Goal: Transaction & Acquisition: Book appointment/travel/reservation

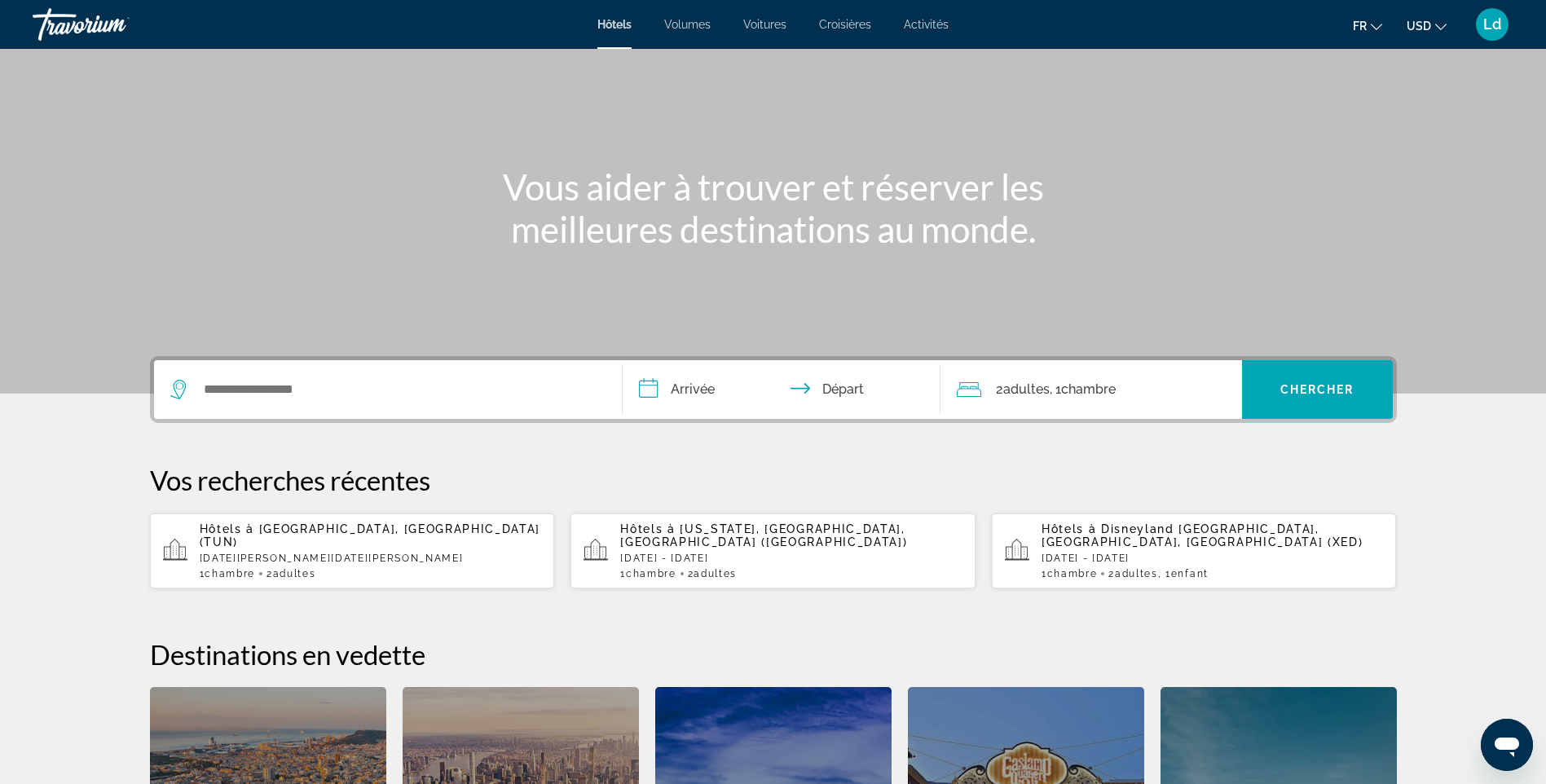
scroll to position [68, 0]
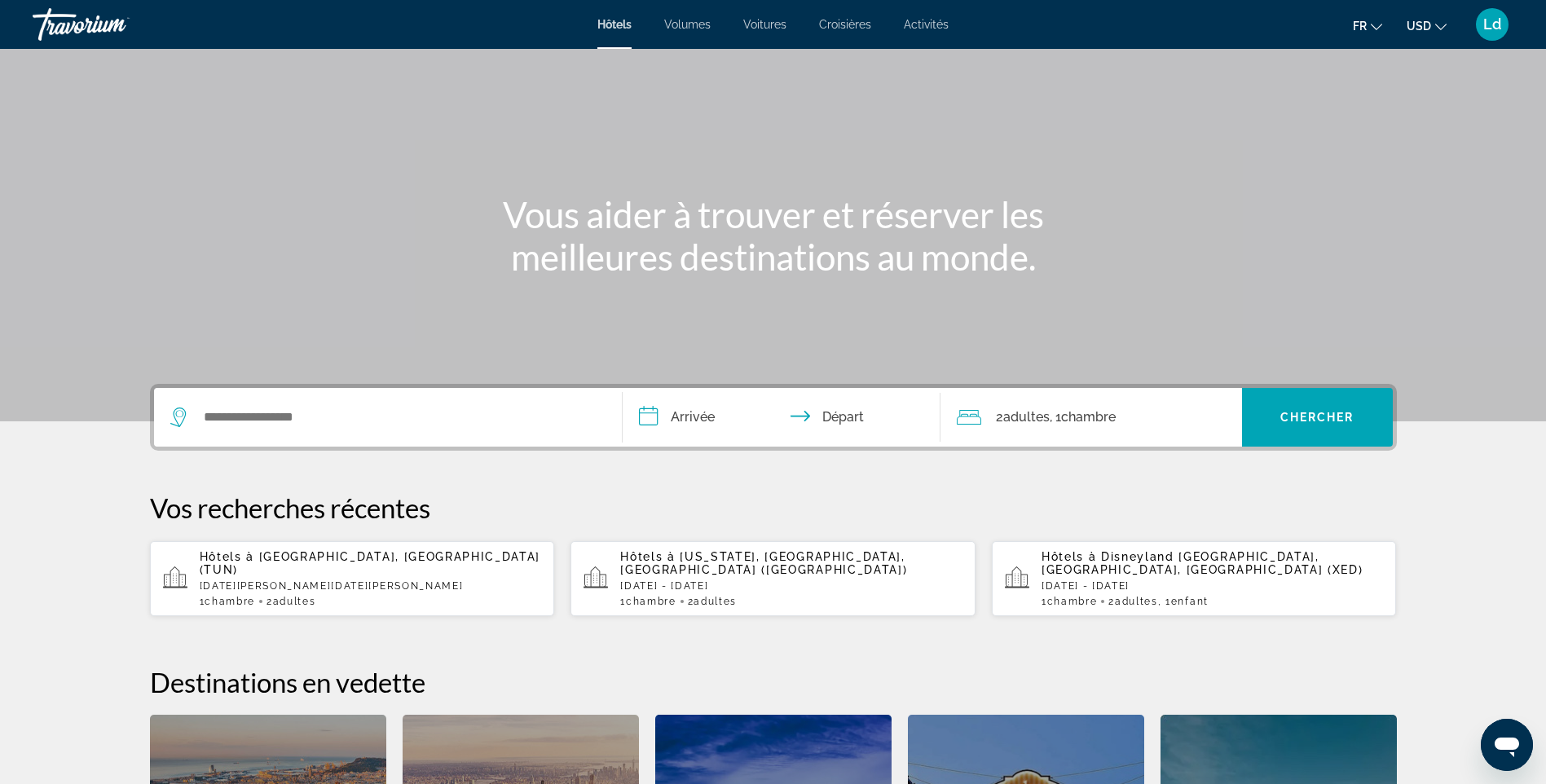
click at [932, 27] on span "Activités" at bounding box center [926, 24] width 45 height 13
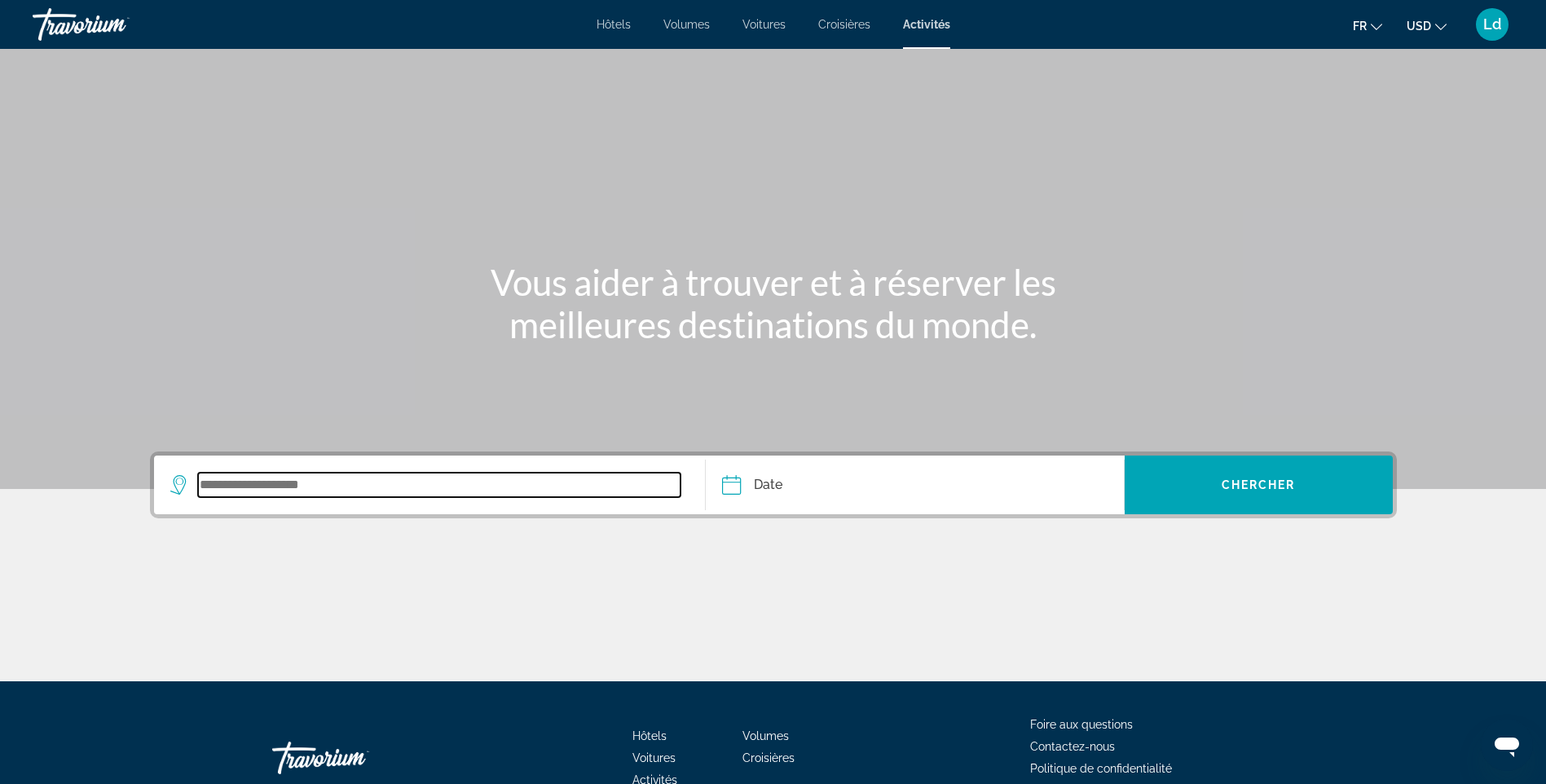
click at [301, 486] on input "Widget de recherche" at bounding box center [440, 484] width 484 height 24
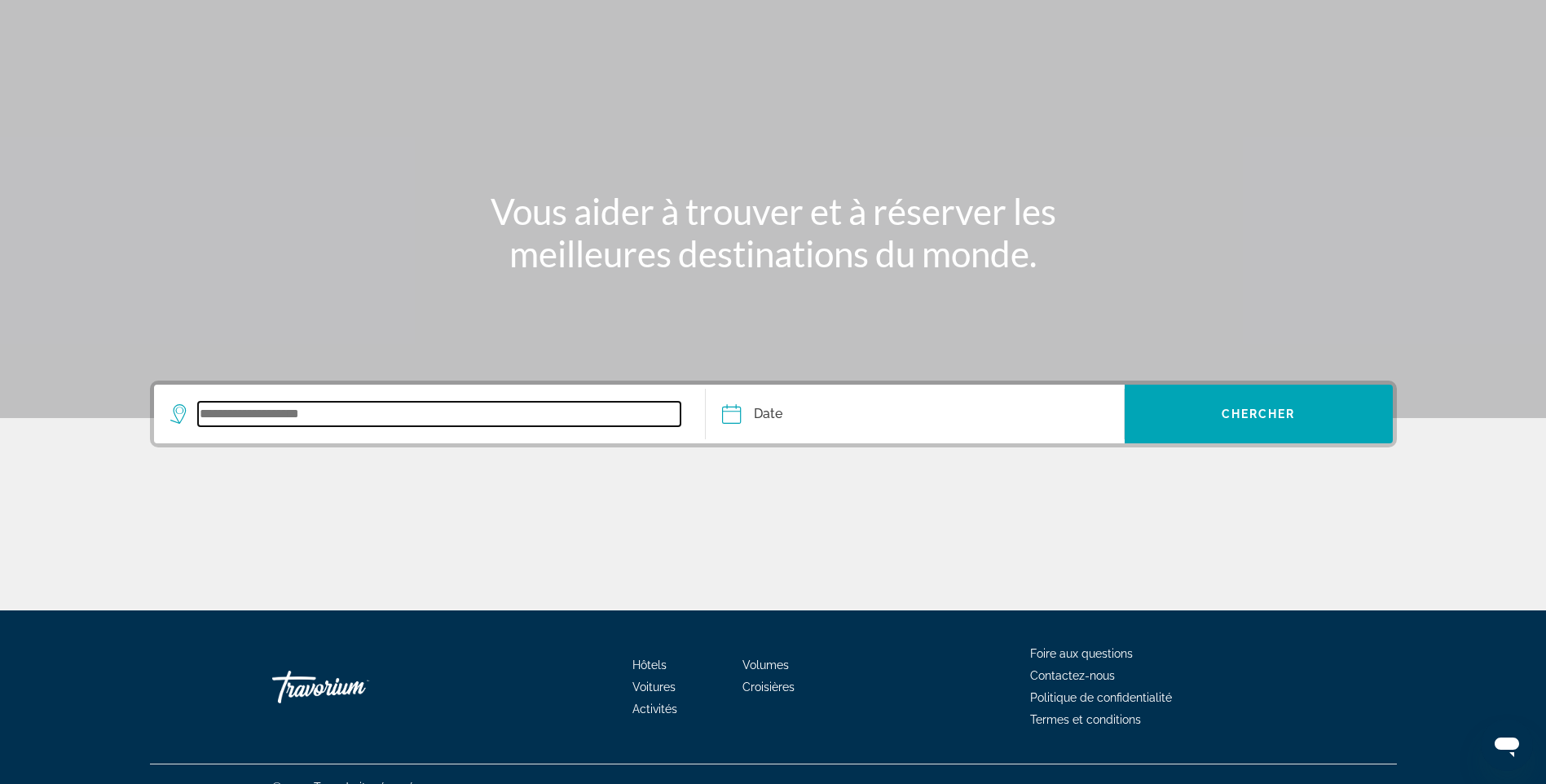
scroll to position [97, 0]
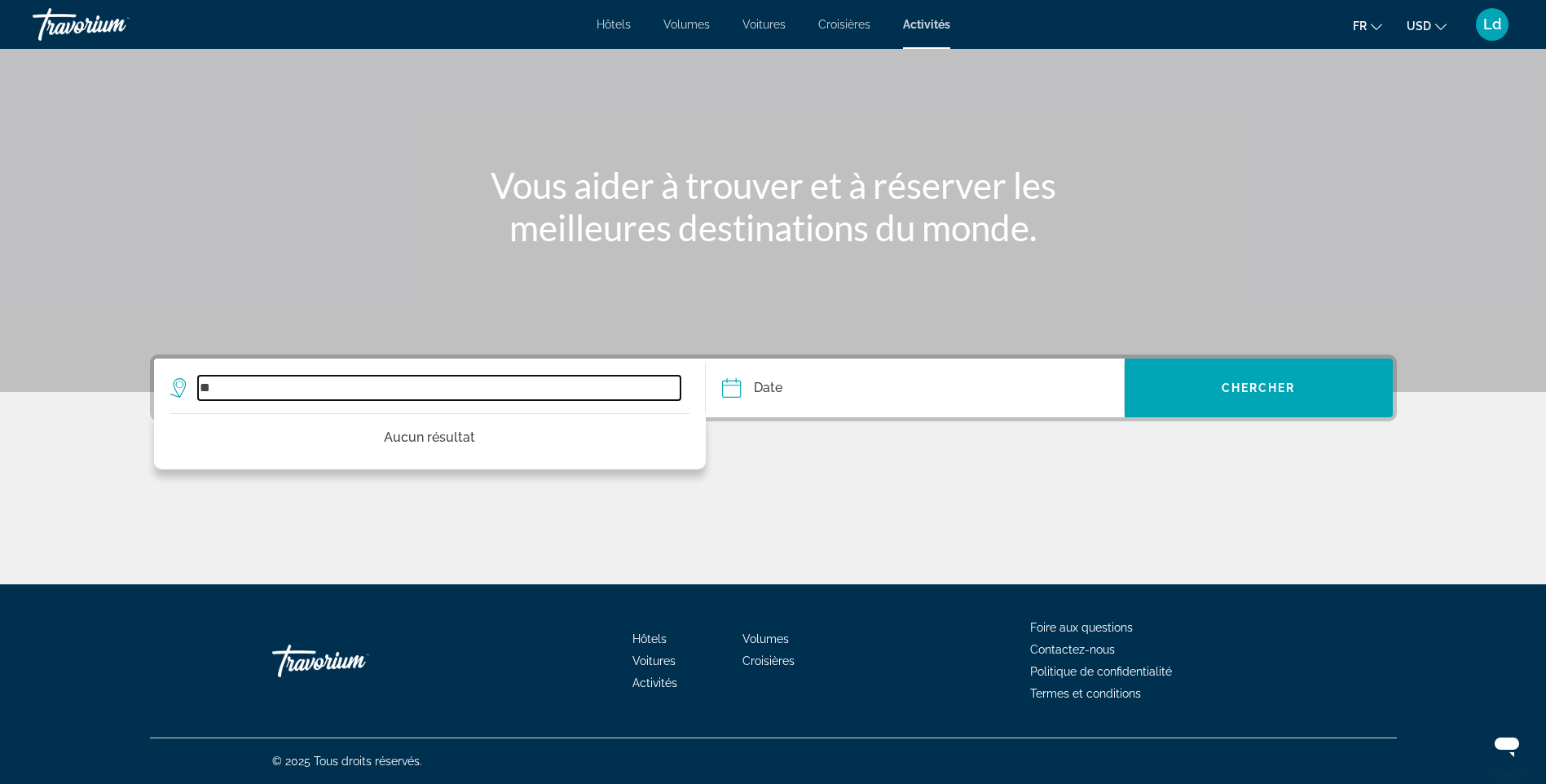
type input "*"
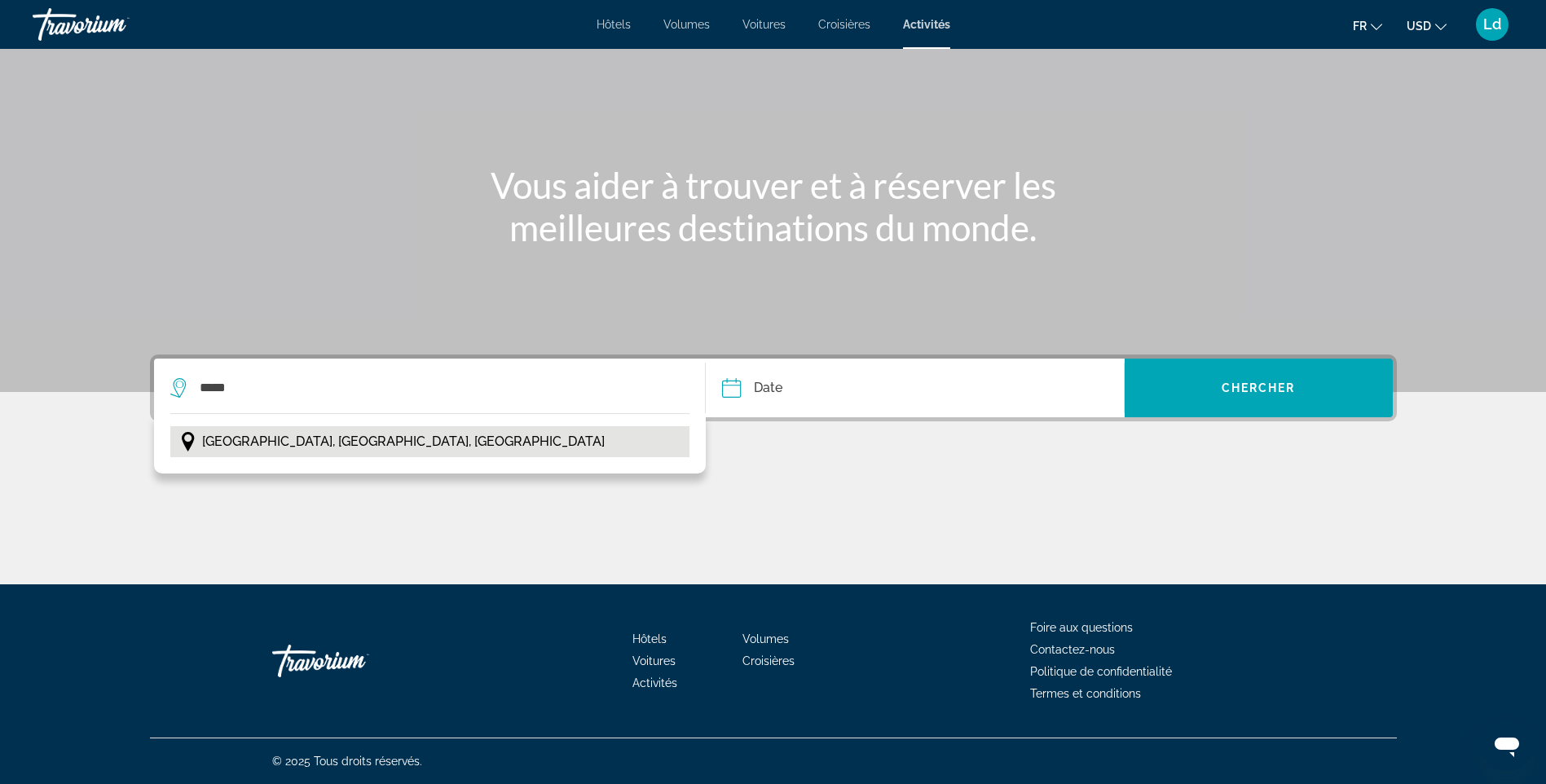
click at [341, 438] on span "[GEOGRAPHIC_DATA], [GEOGRAPHIC_DATA], [GEOGRAPHIC_DATA]" at bounding box center [403, 441] width 403 height 23
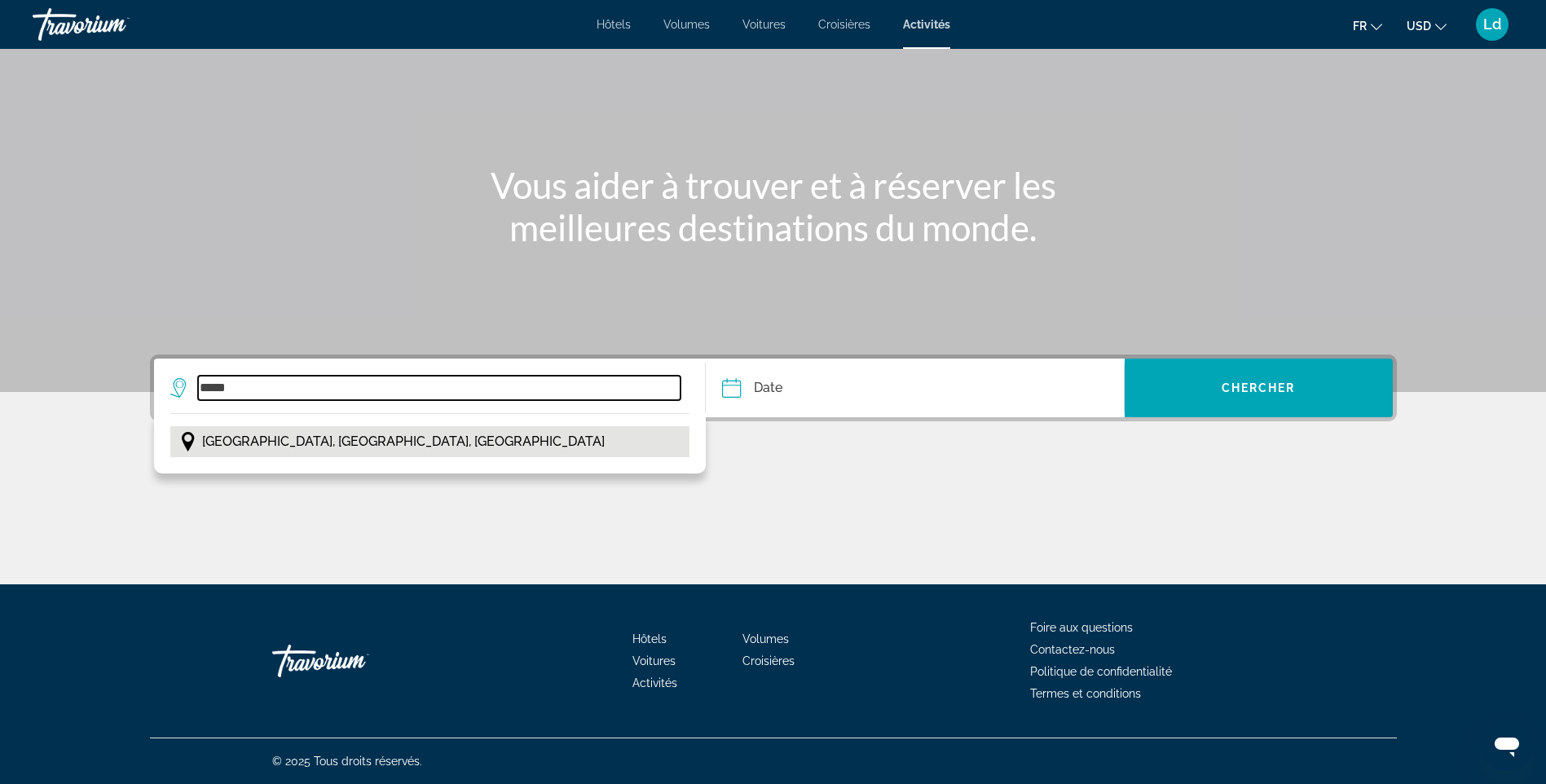
type input "**********"
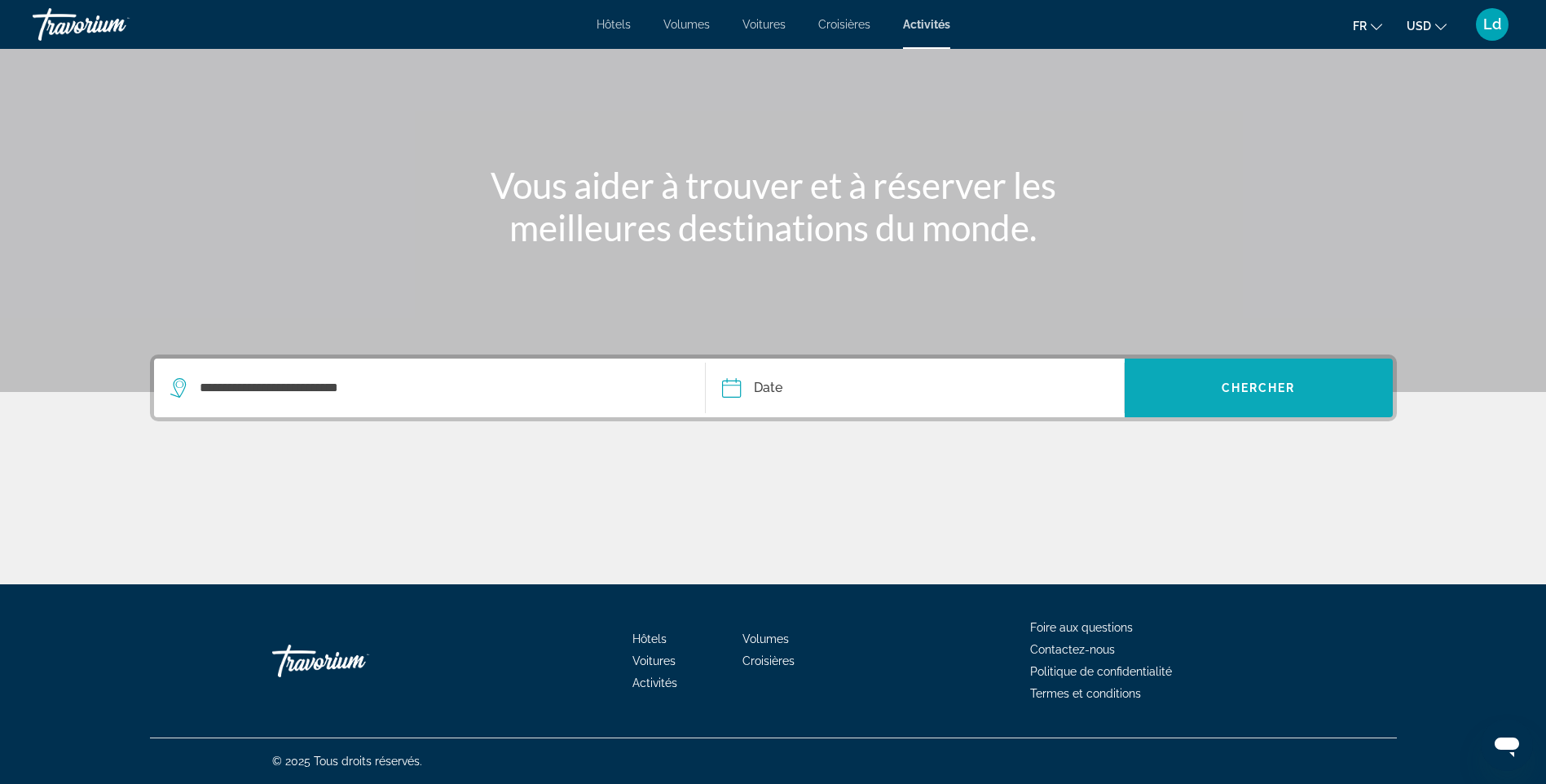
click at [1258, 392] on span "Chercher" at bounding box center [1259, 388] width 74 height 13
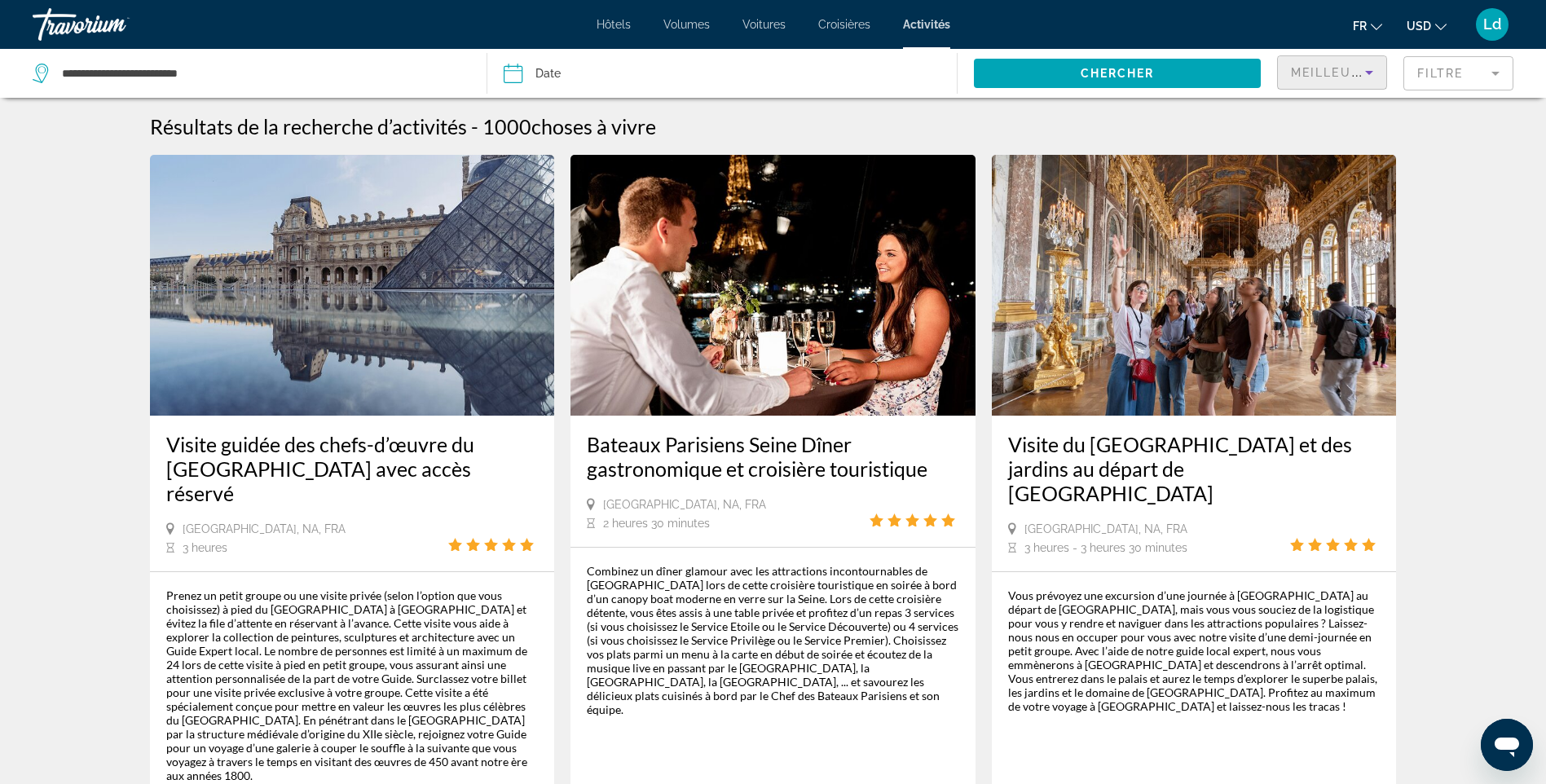
click at [1367, 74] on icon "Trier par" at bounding box center [1370, 73] width 20 height 20
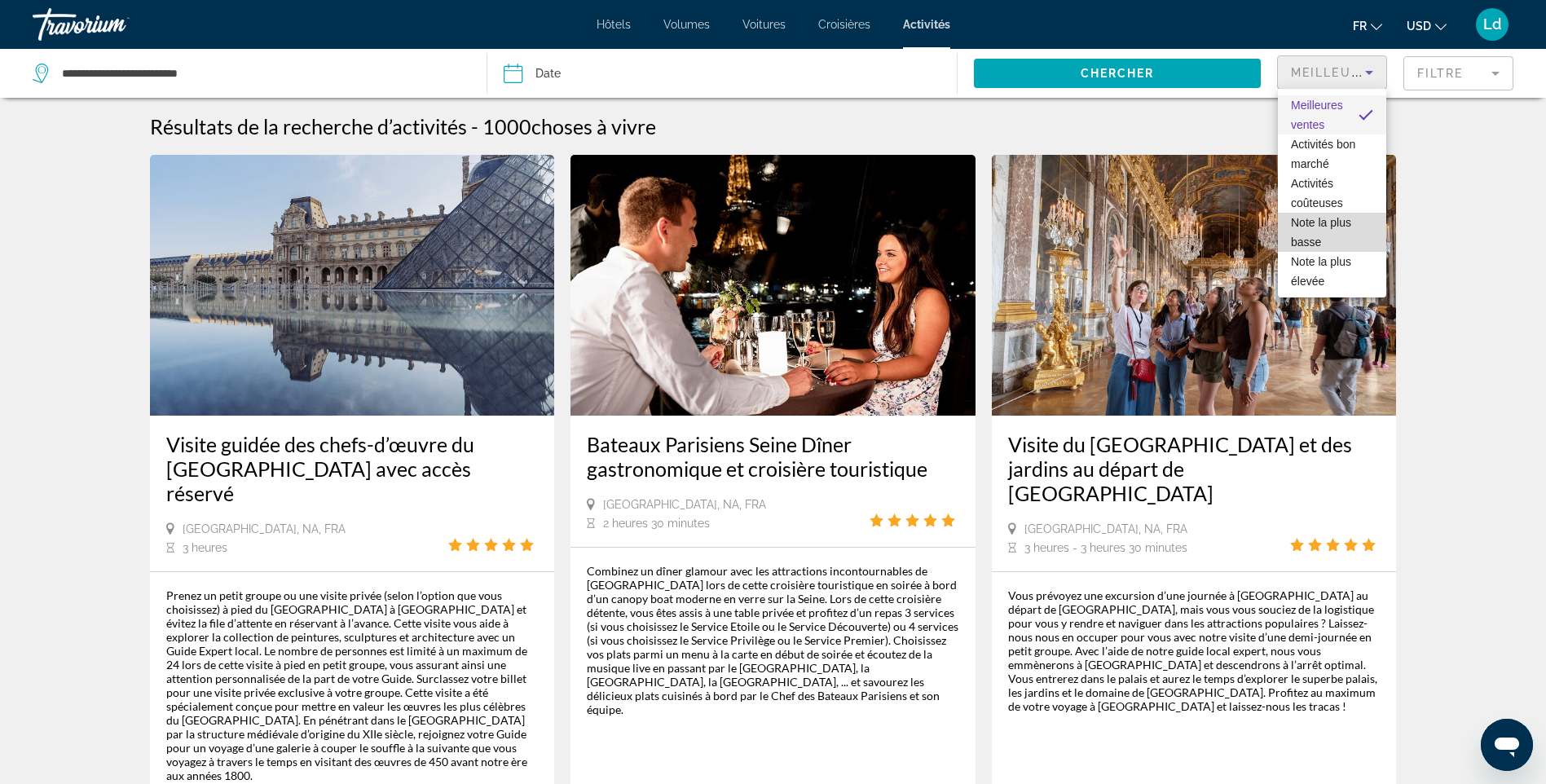
click at [1320, 218] on span "Note la plus basse" at bounding box center [1321, 232] width 60 height 33
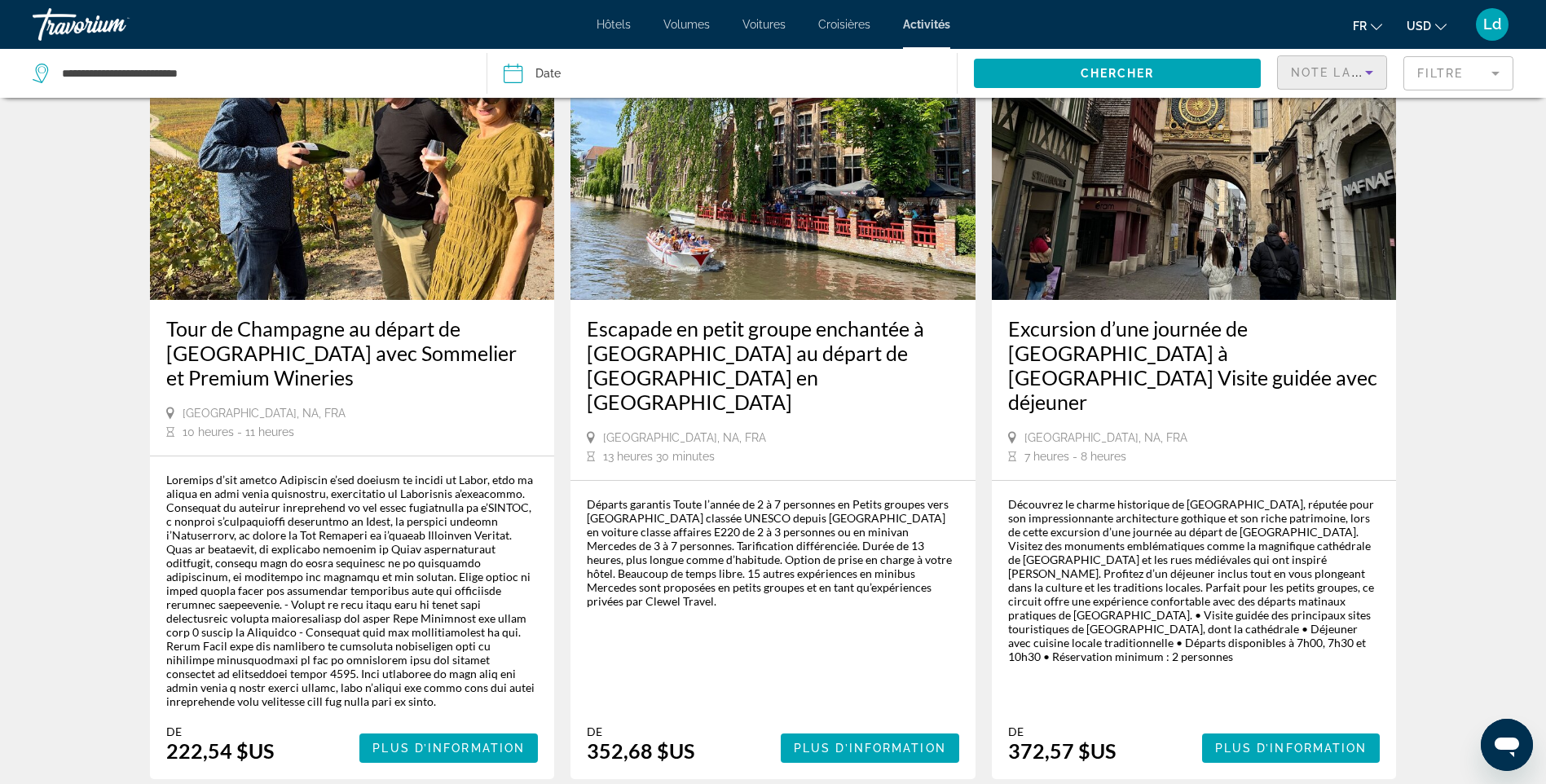
scroll to position [2363, 0]
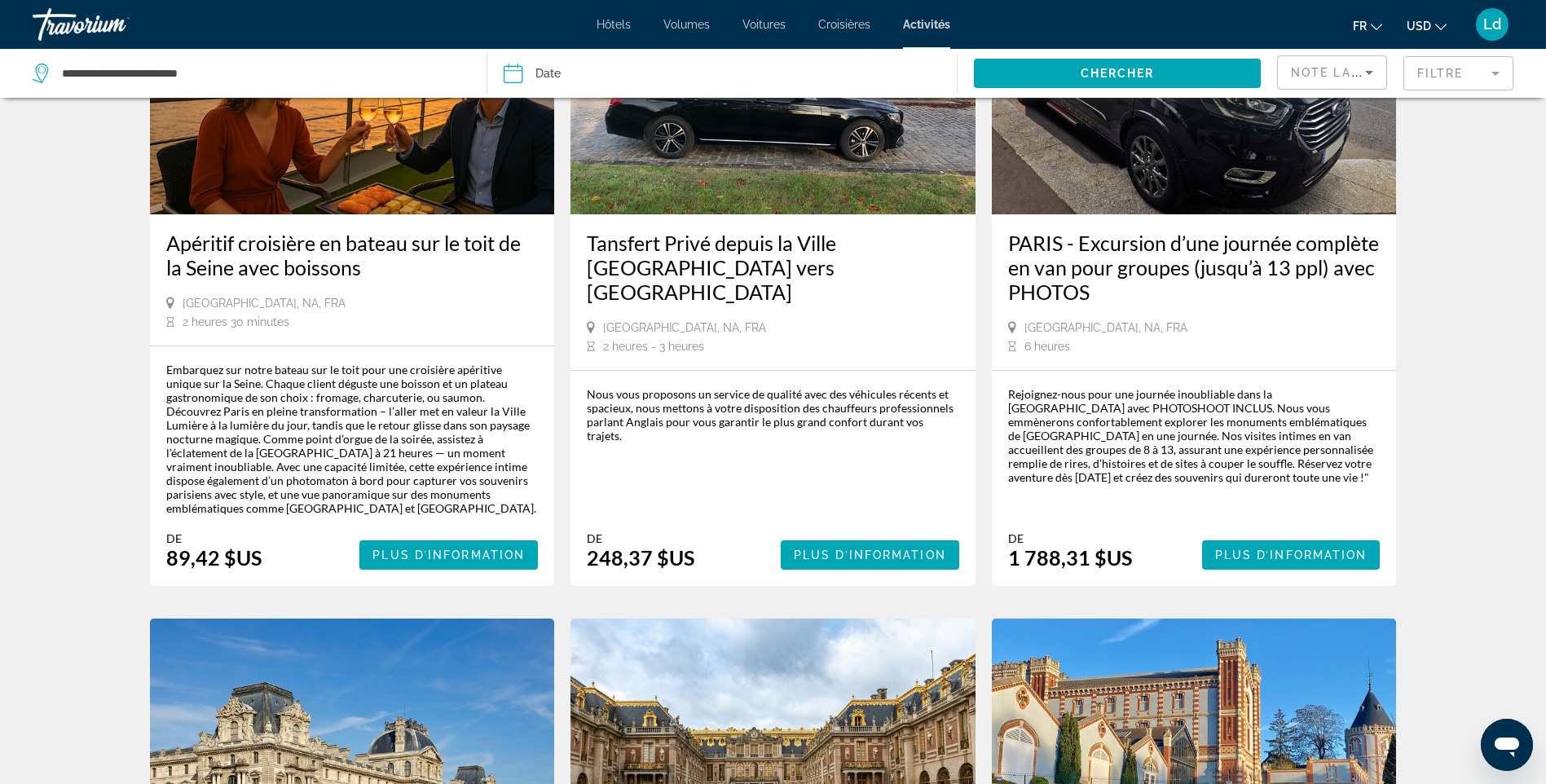
scroll to position [1385, 0]
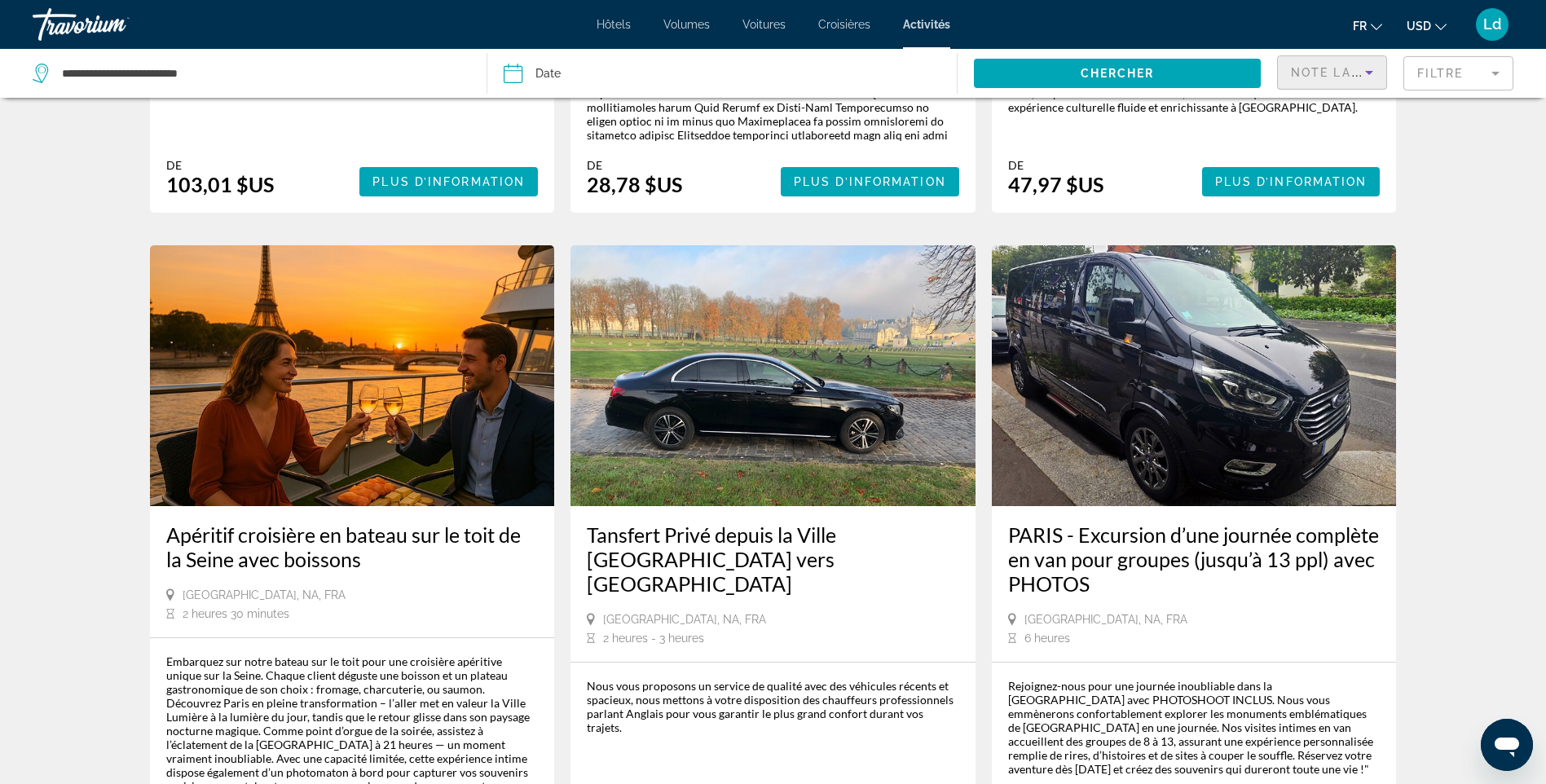
click at [1371, 69] on icon "Trier par" at bounding box center [1370, 73] width 20 height 20
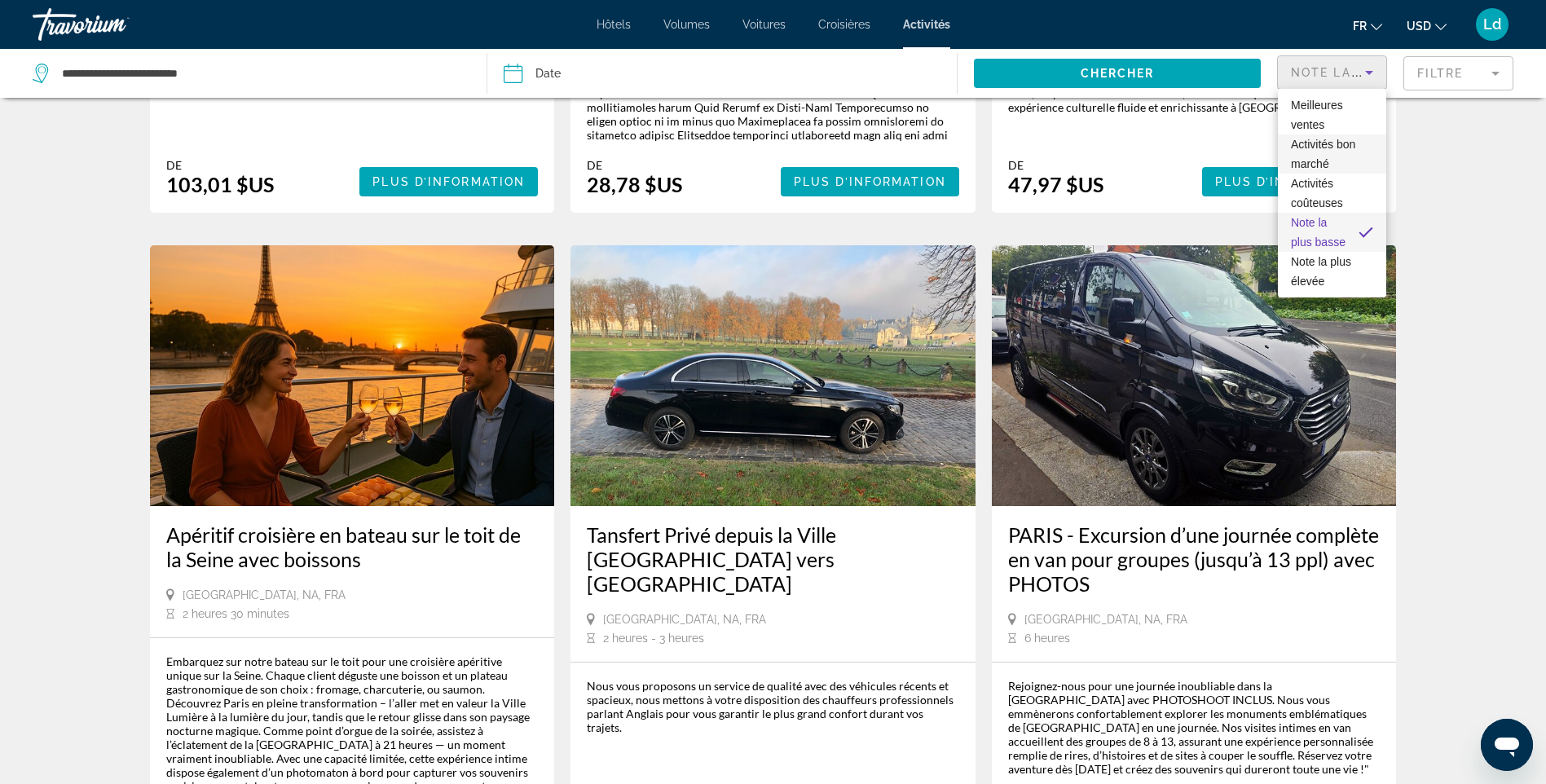
click at [1347, 149] on span "Activités bon marché" at bounding box center [1323, 154] width 64 height 33
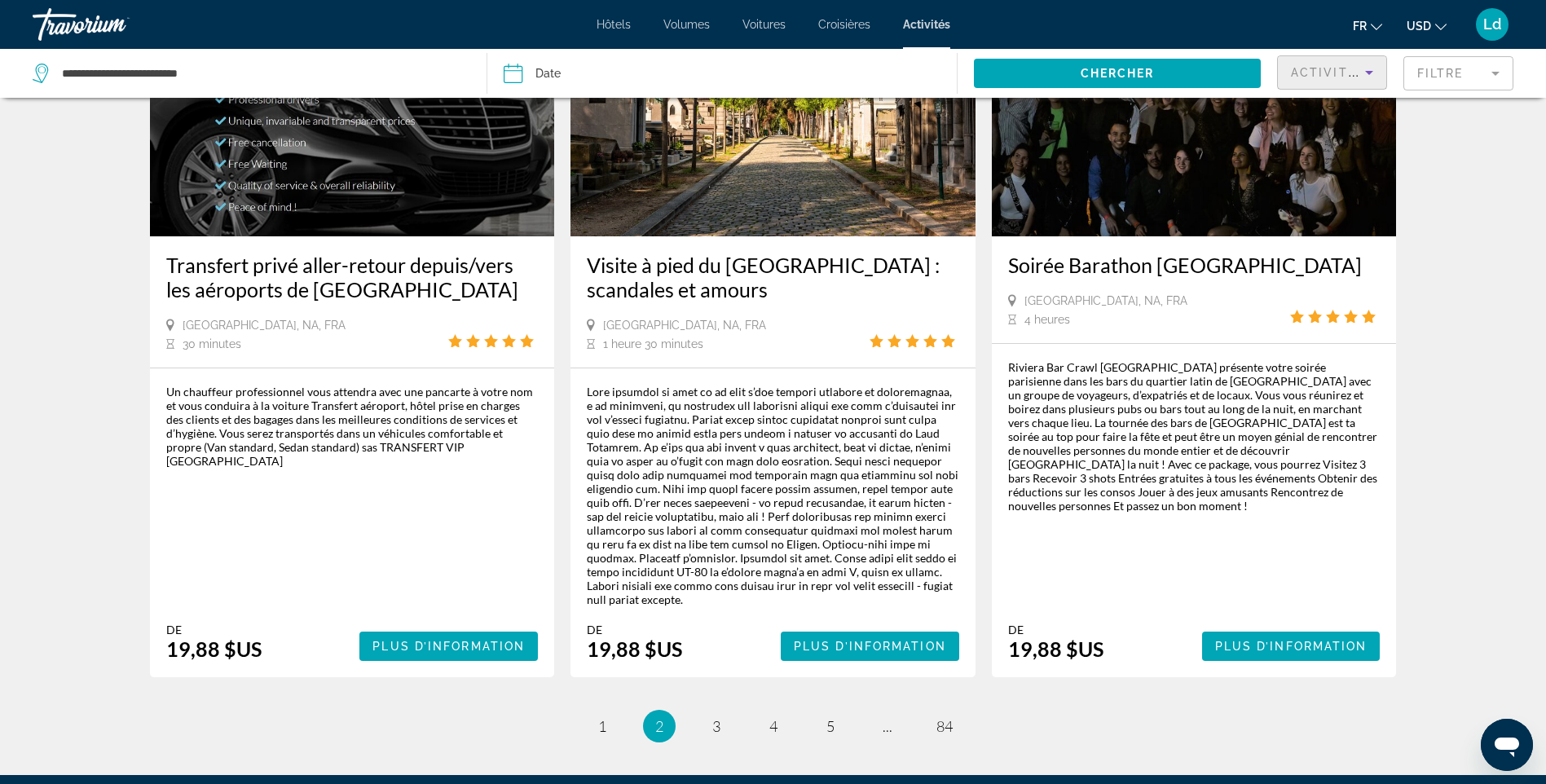
scroll to position [2444, 0]
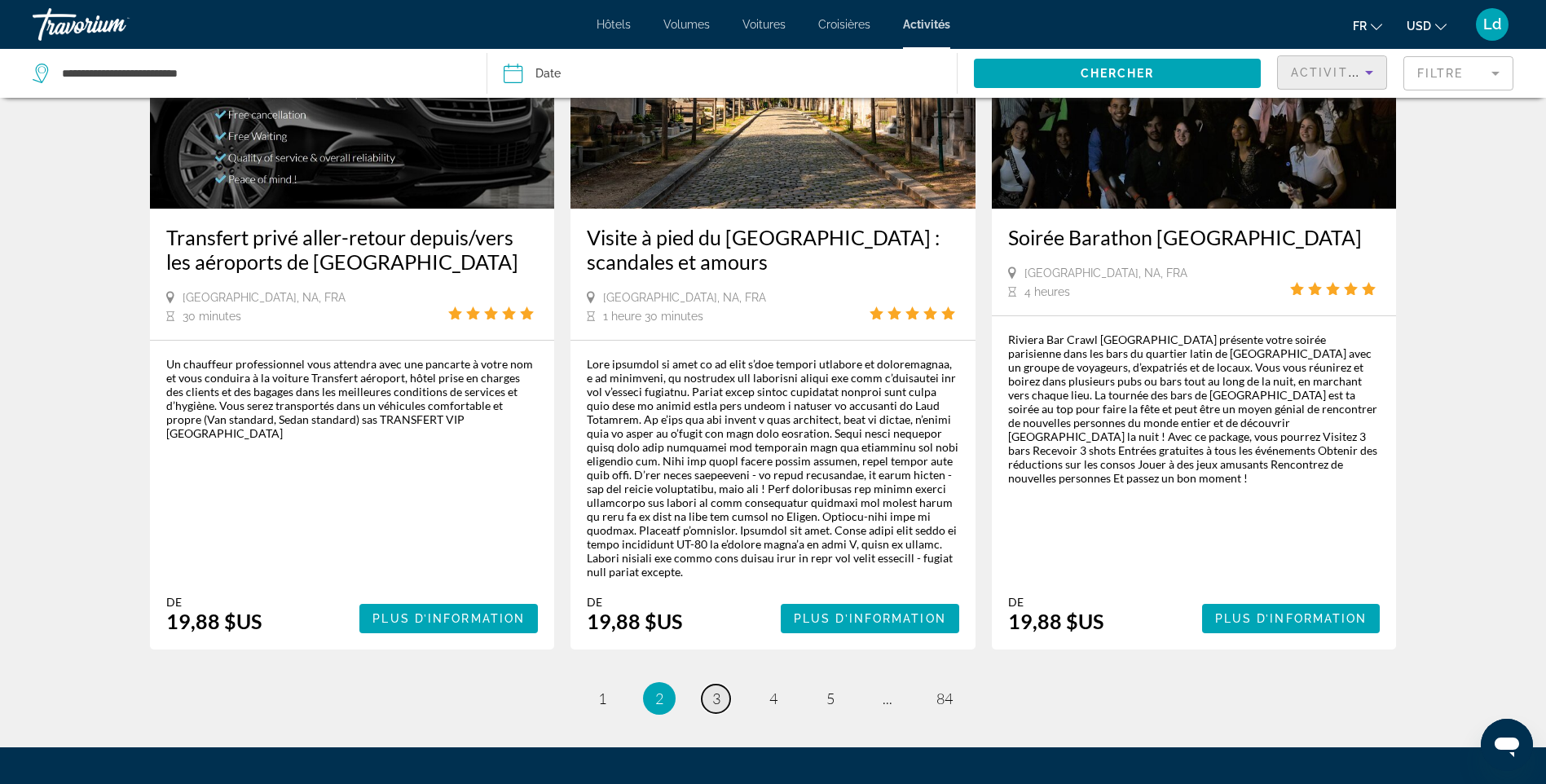
click at [727, 684] on link "page 3" at bounding box center [716, 698] width 29 height 29
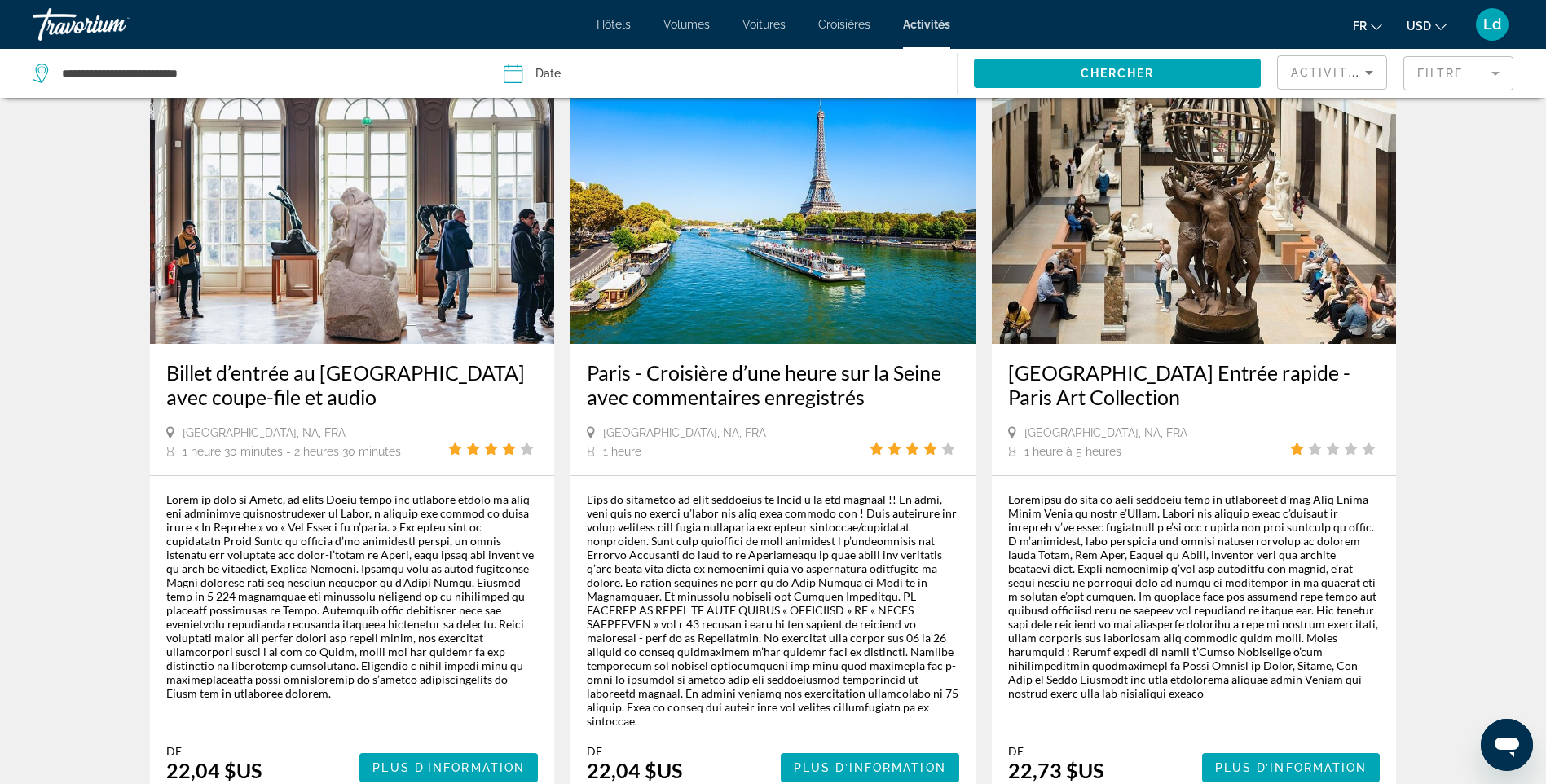
scroll to position [2281, 0]
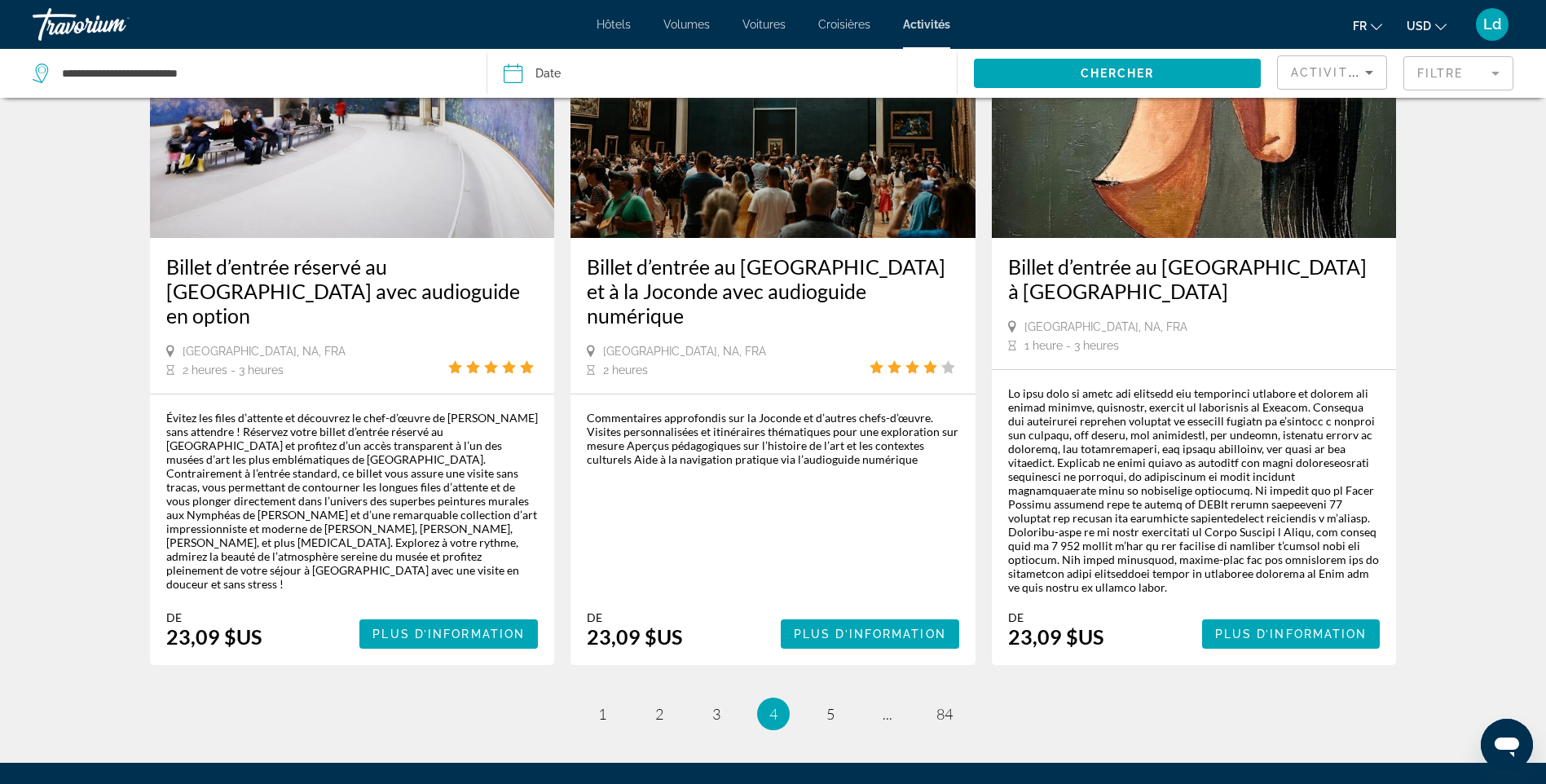
scroll to position [2363, 0]
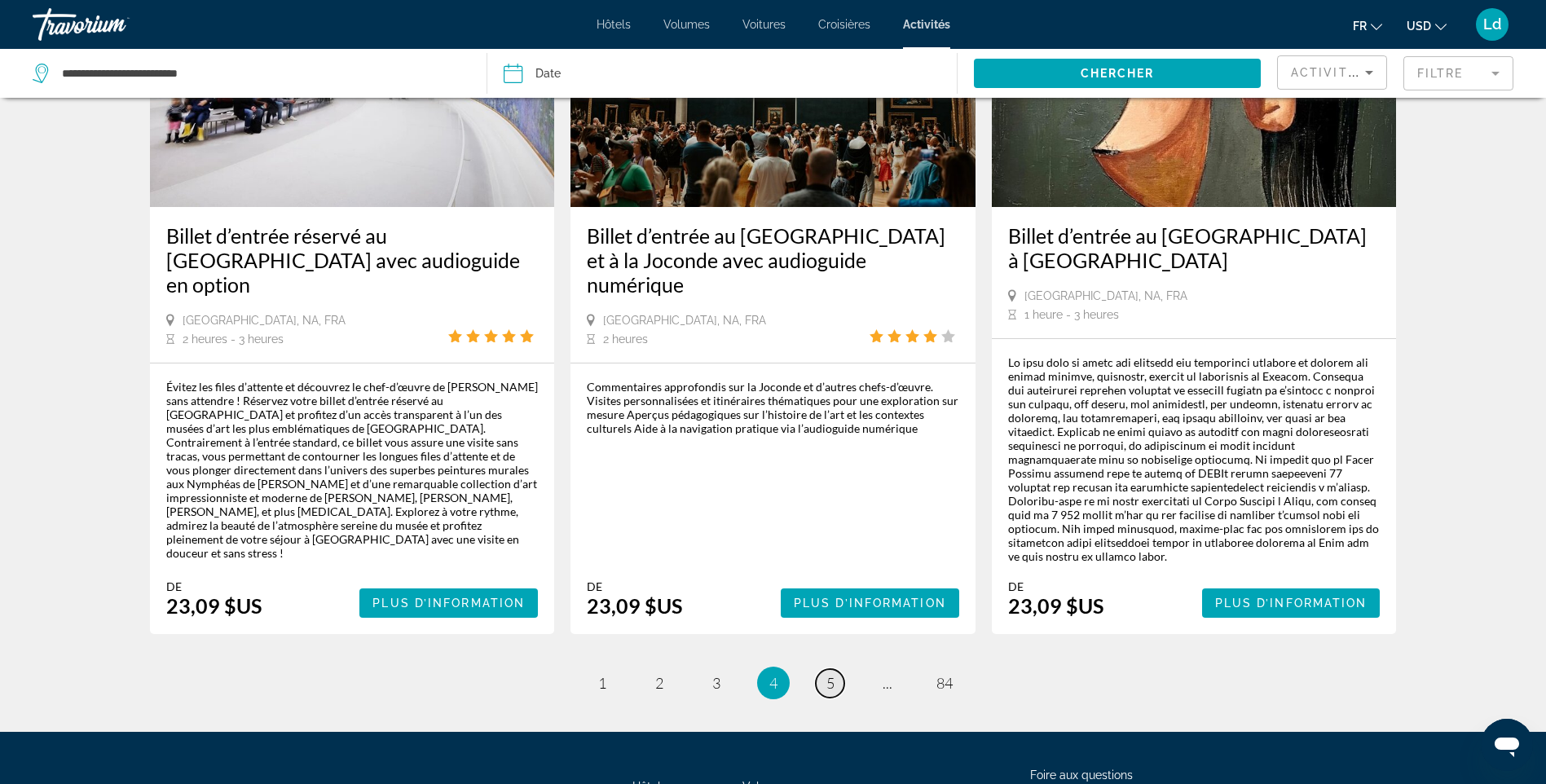
click at [833, 674] on span "5" at bounding box center [830, 683] width 8 height 18
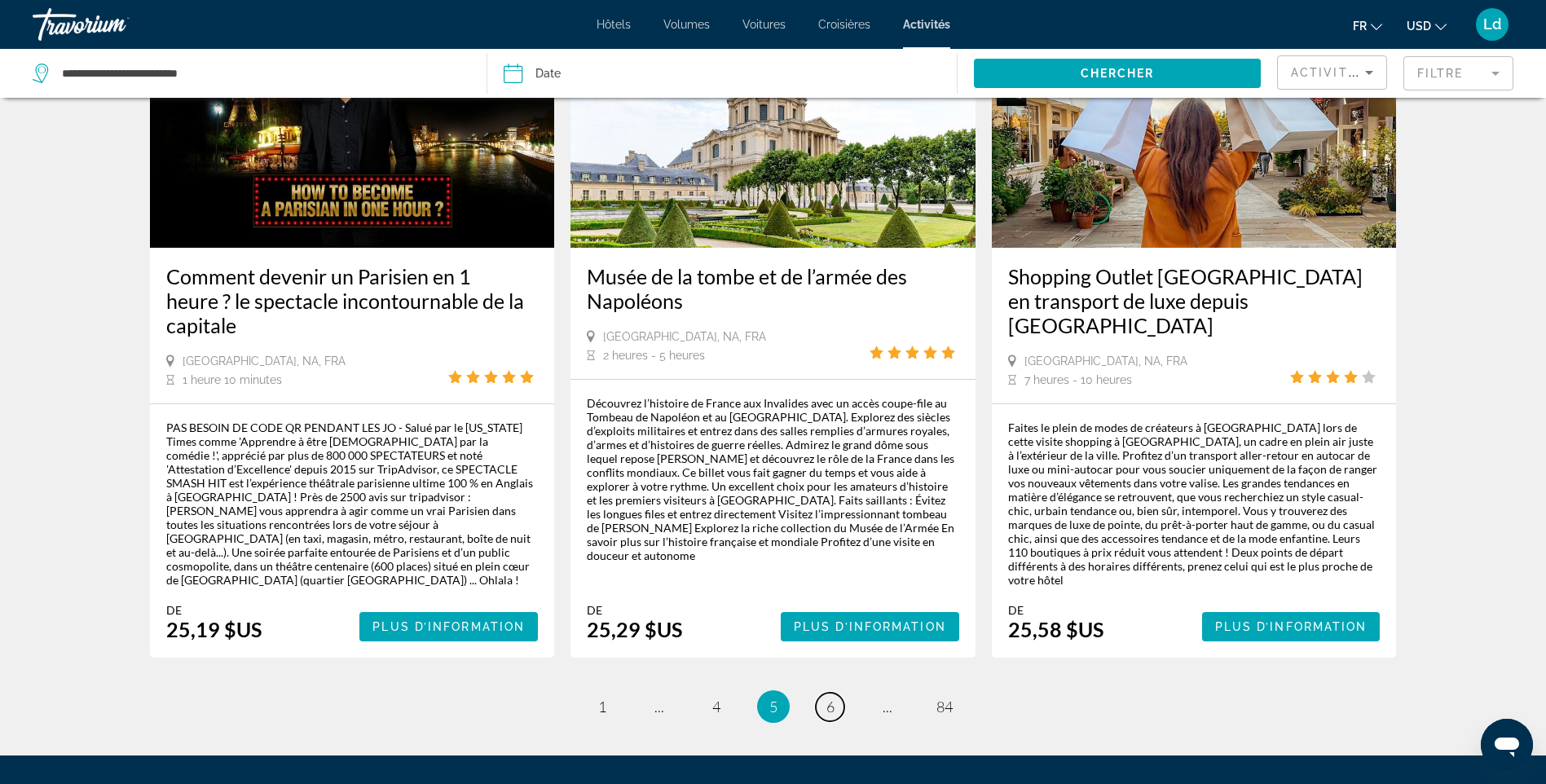
scroll to position [2444, 0]
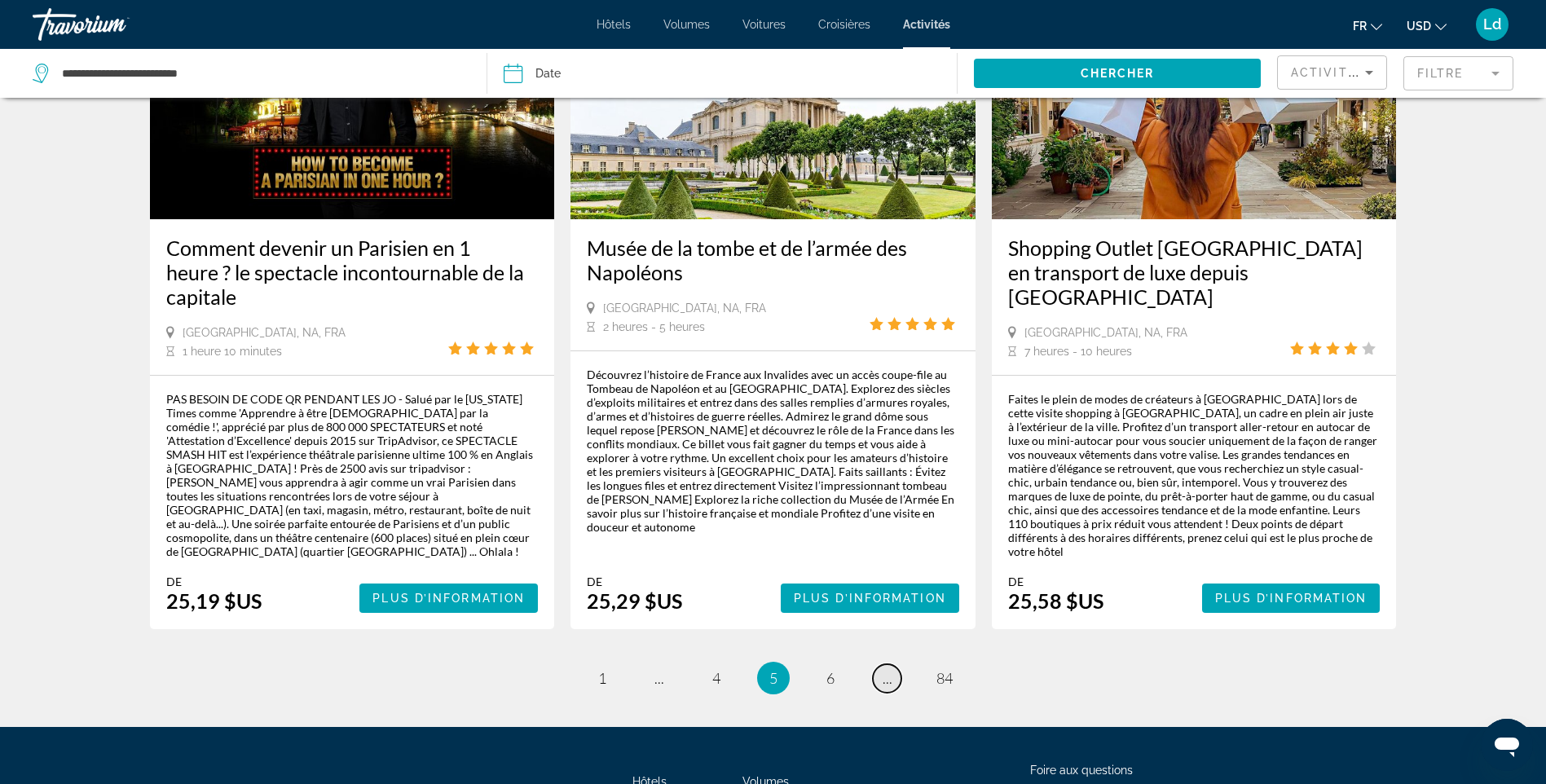
click at [882, 664] on link "page ..." at bounding box center [887, 678] width 29 height 29
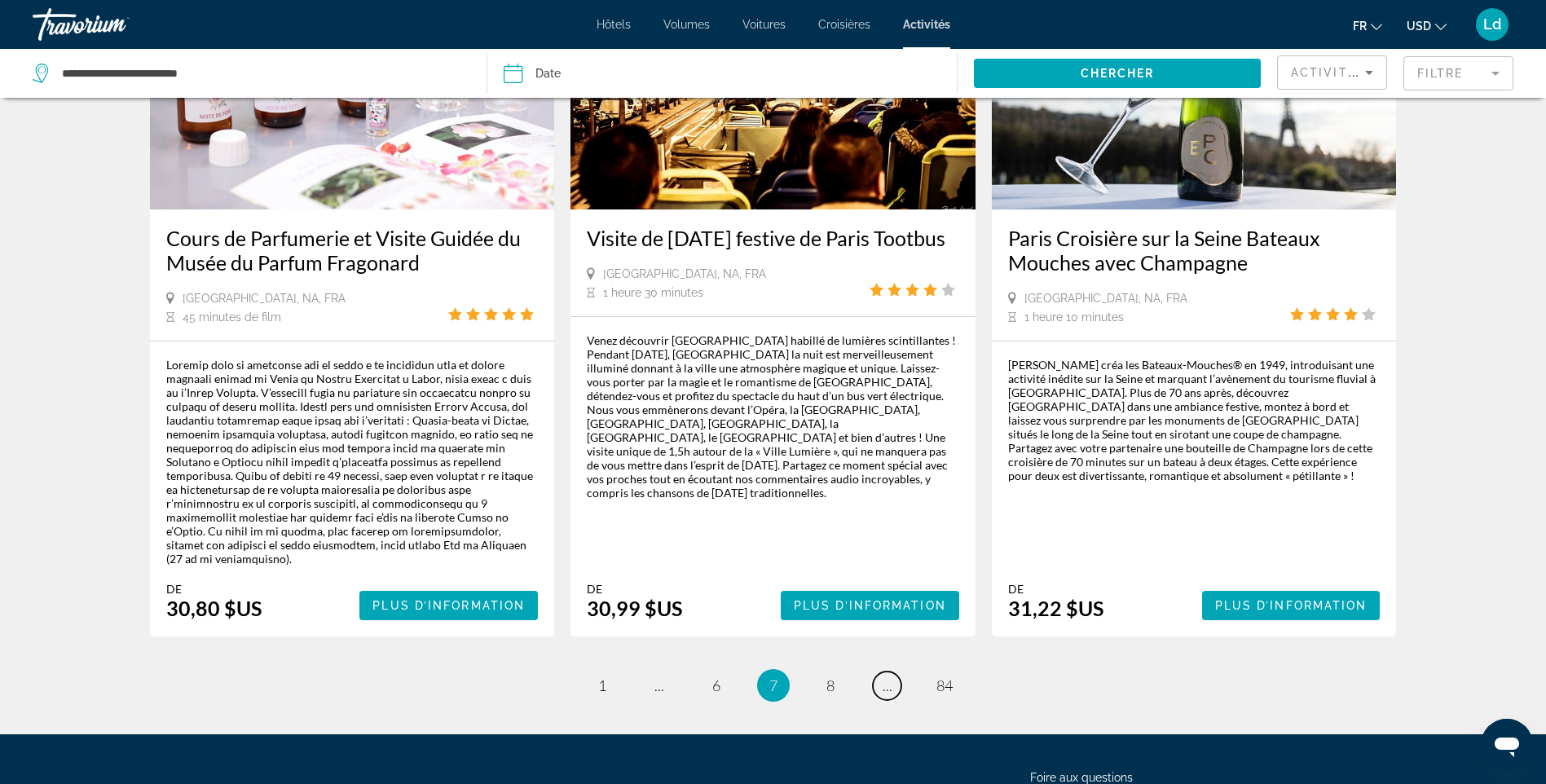
scroll to position [2444, 0]
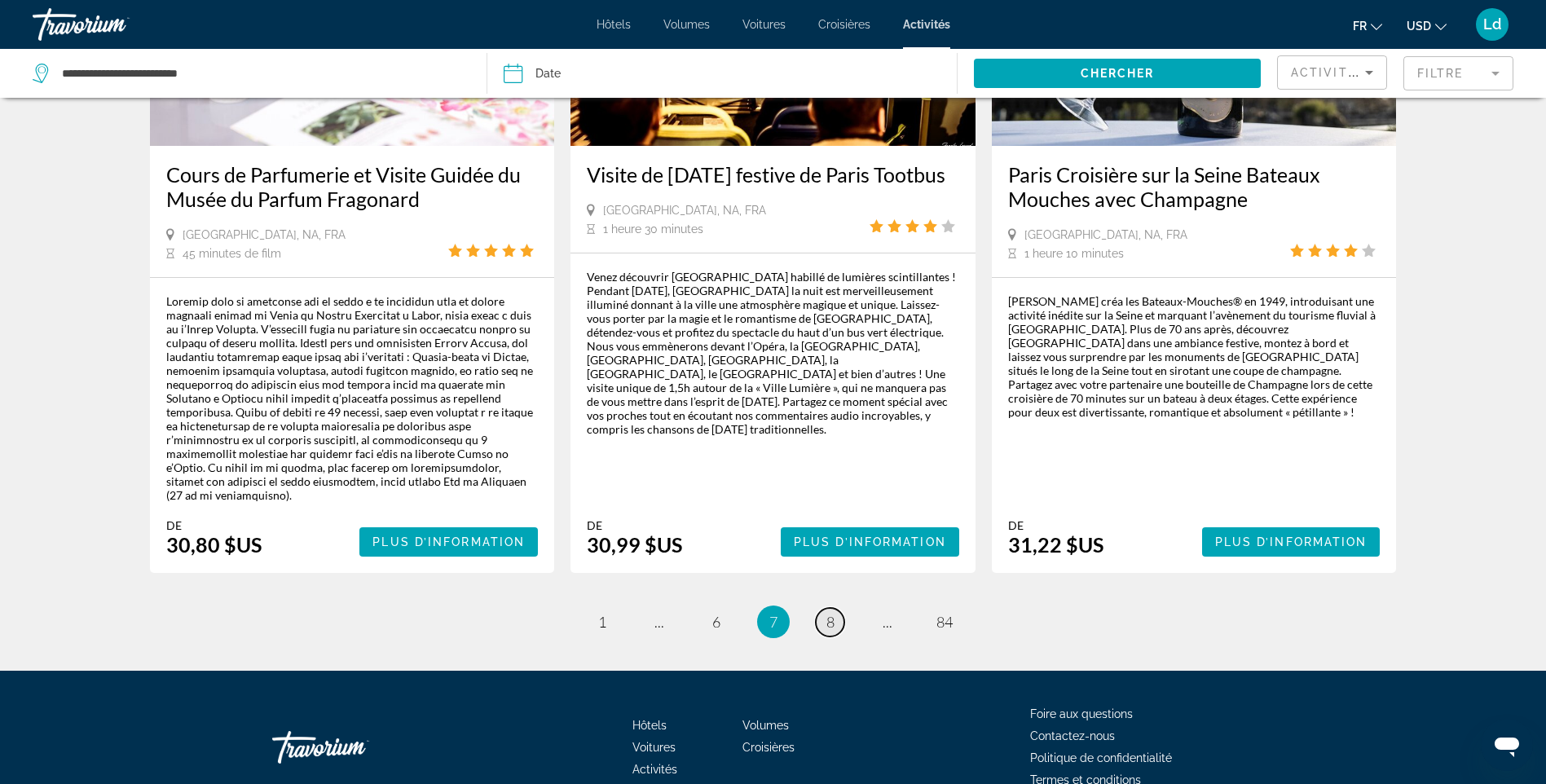
click at [836, 608] on link "page 8" at bounding box center [830, 622] width 29 height 29
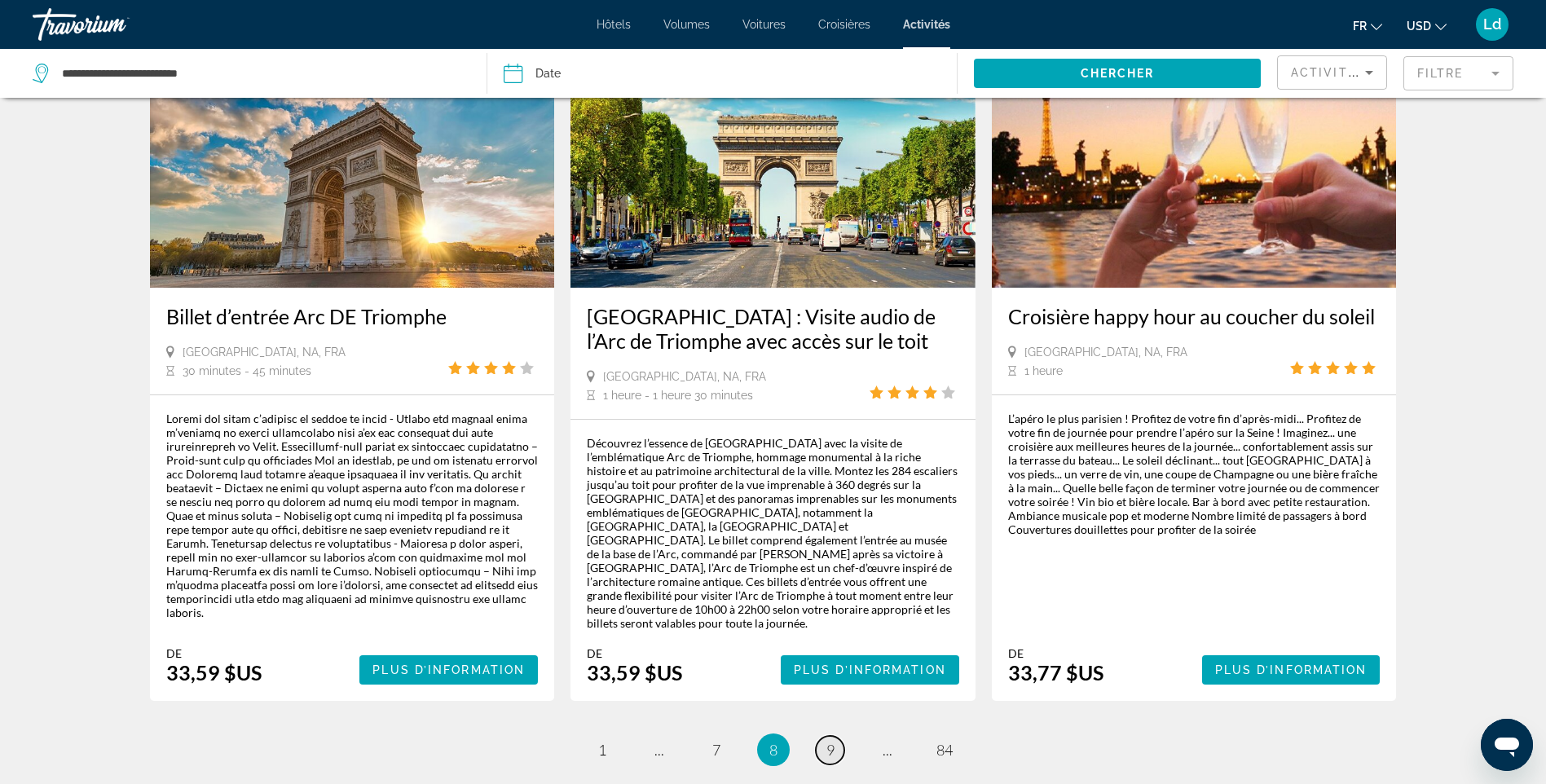
scroll to position [2281, 0]
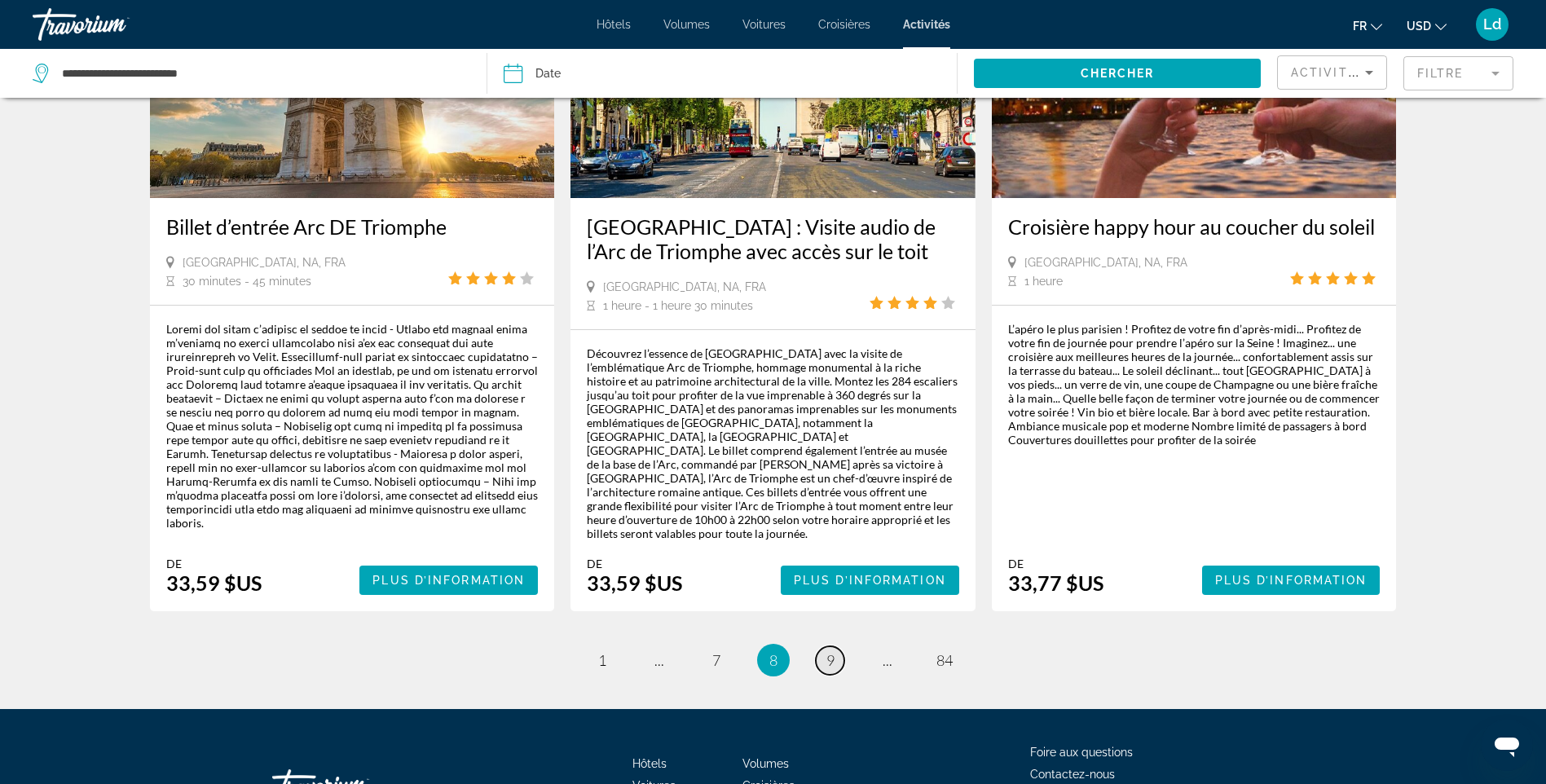
click at [836, 646] on link "page 9" at bounding box center [830, 660] width 29 height 29
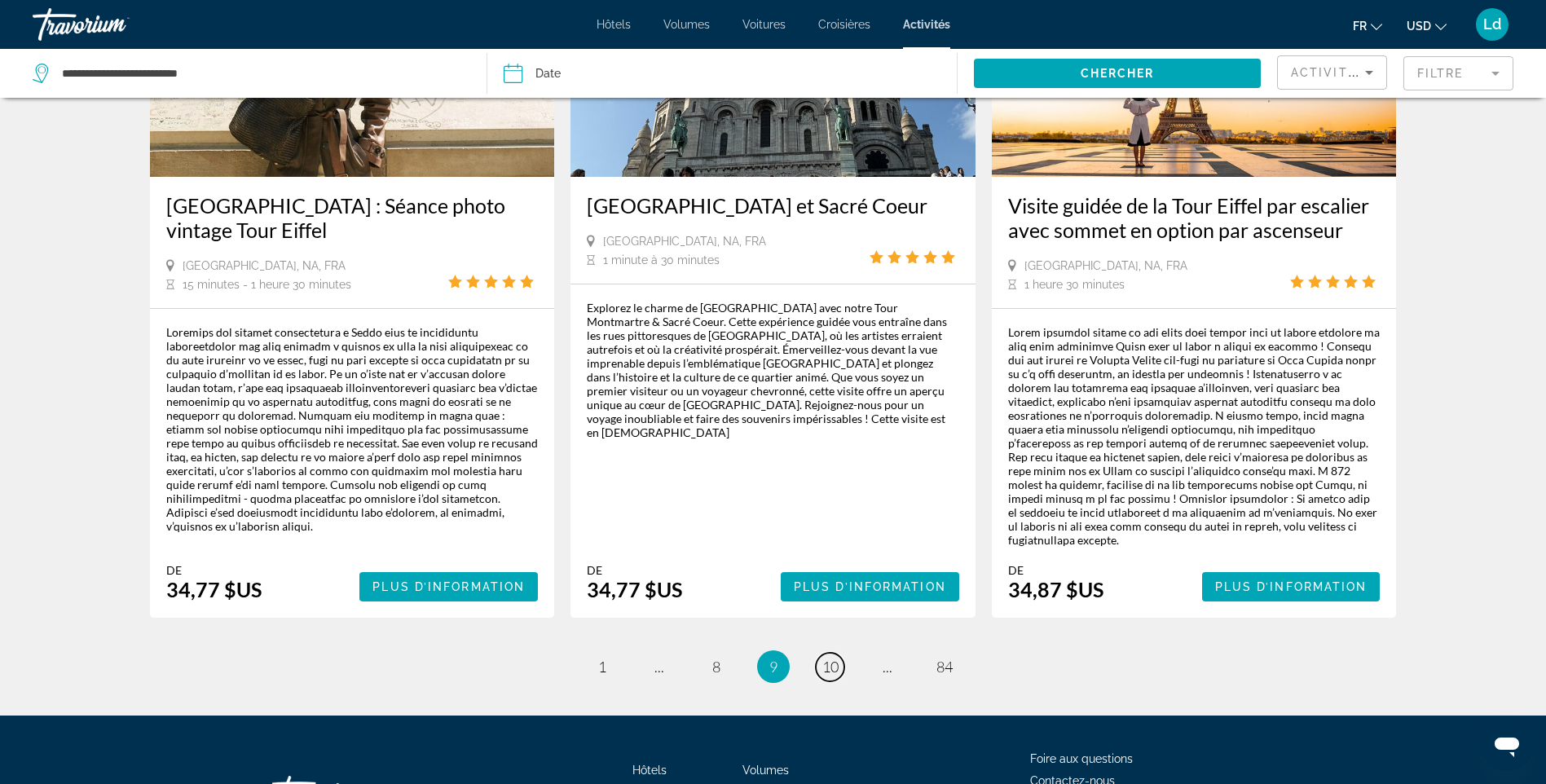
scroll to position [2363, 0]
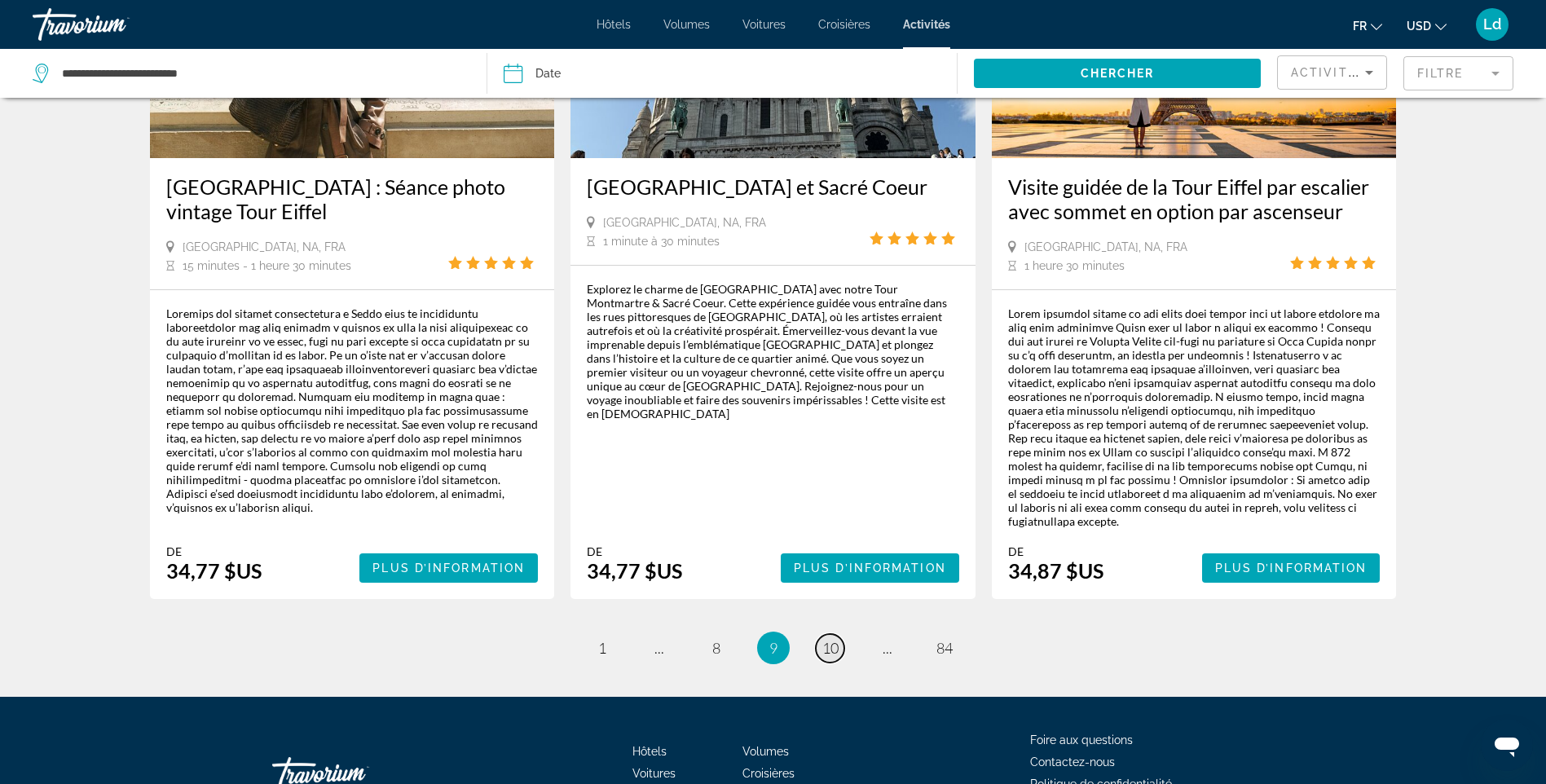
click at [838, 639] on span "10" at bounding box center [830, 648] width 16 height 18
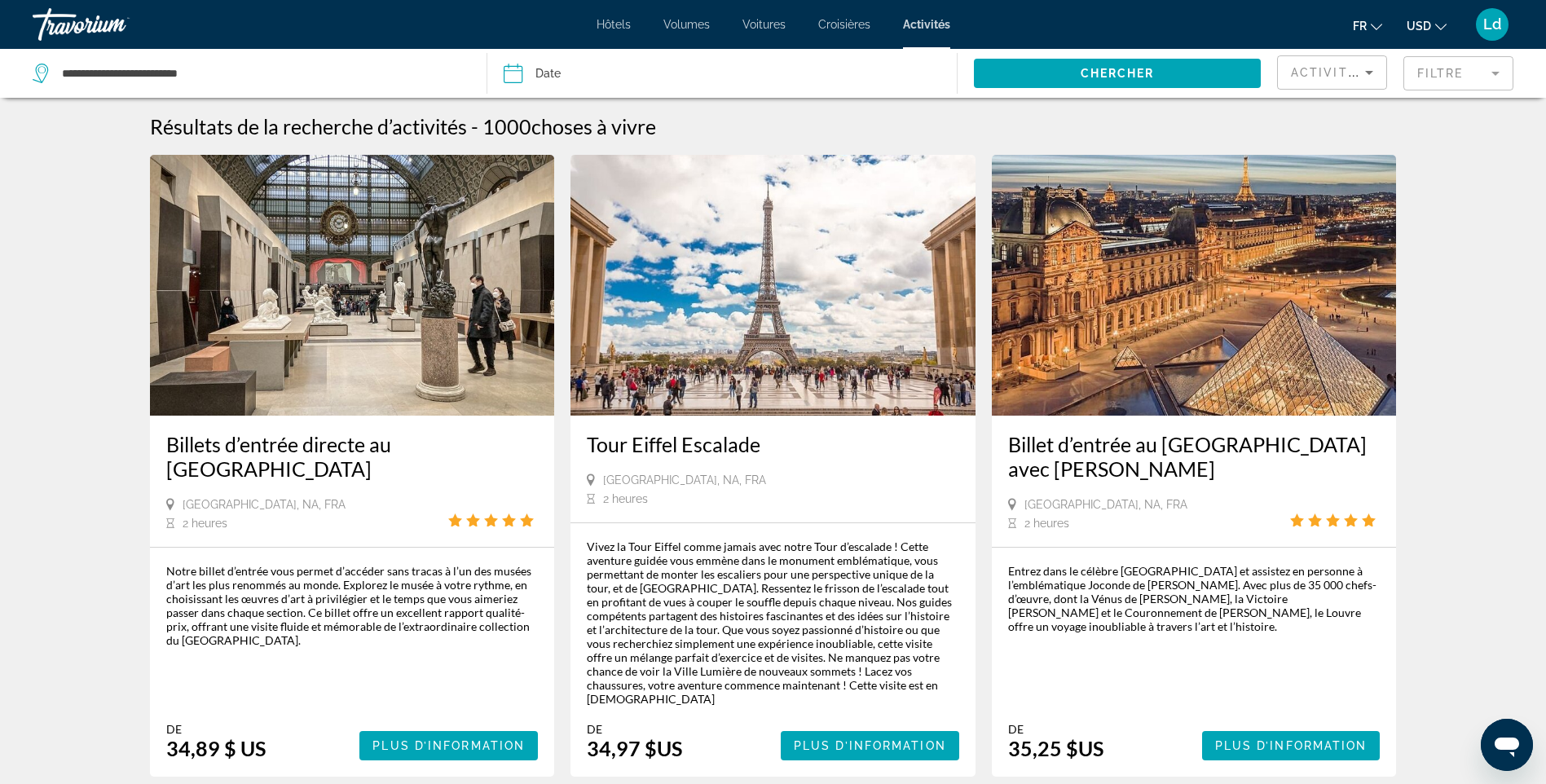
click at [602, 24] on span "Hôtels" at bounding box center [614, 24] width 34 height 13
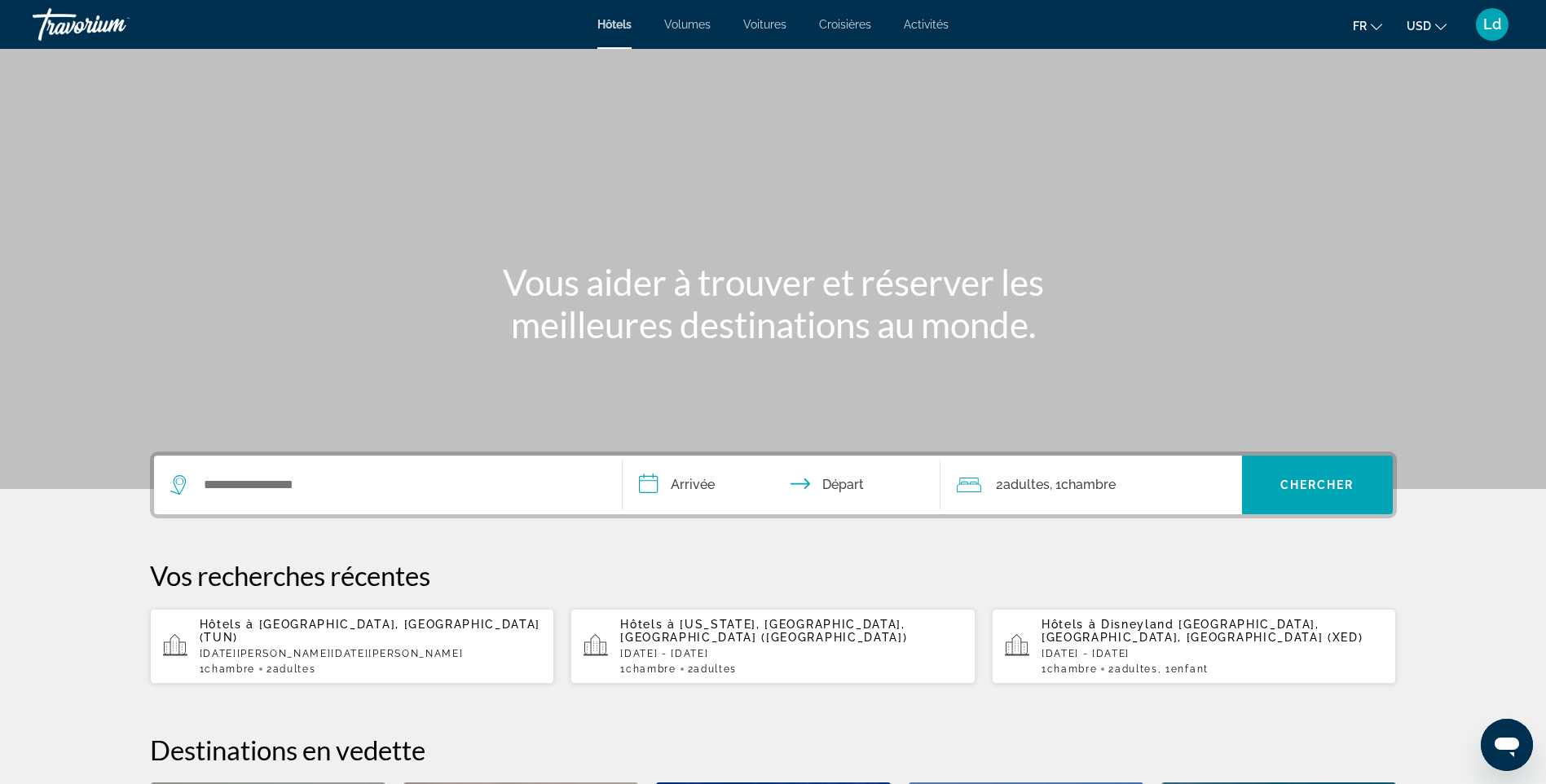
click at [1369, 30] on button "Fr English Español Français Italiano Português русский" at bounding box center [1367, 26] width 29 height 24
click at [1439, 31] on button "USD USD ($) MXN (Mex$) CAD (Can$) GBP (£) EUR (€) AUD (A$) NZD (NZ$) CNY (CN¥)" at bounding box center [1427, 26] width 40 height 24
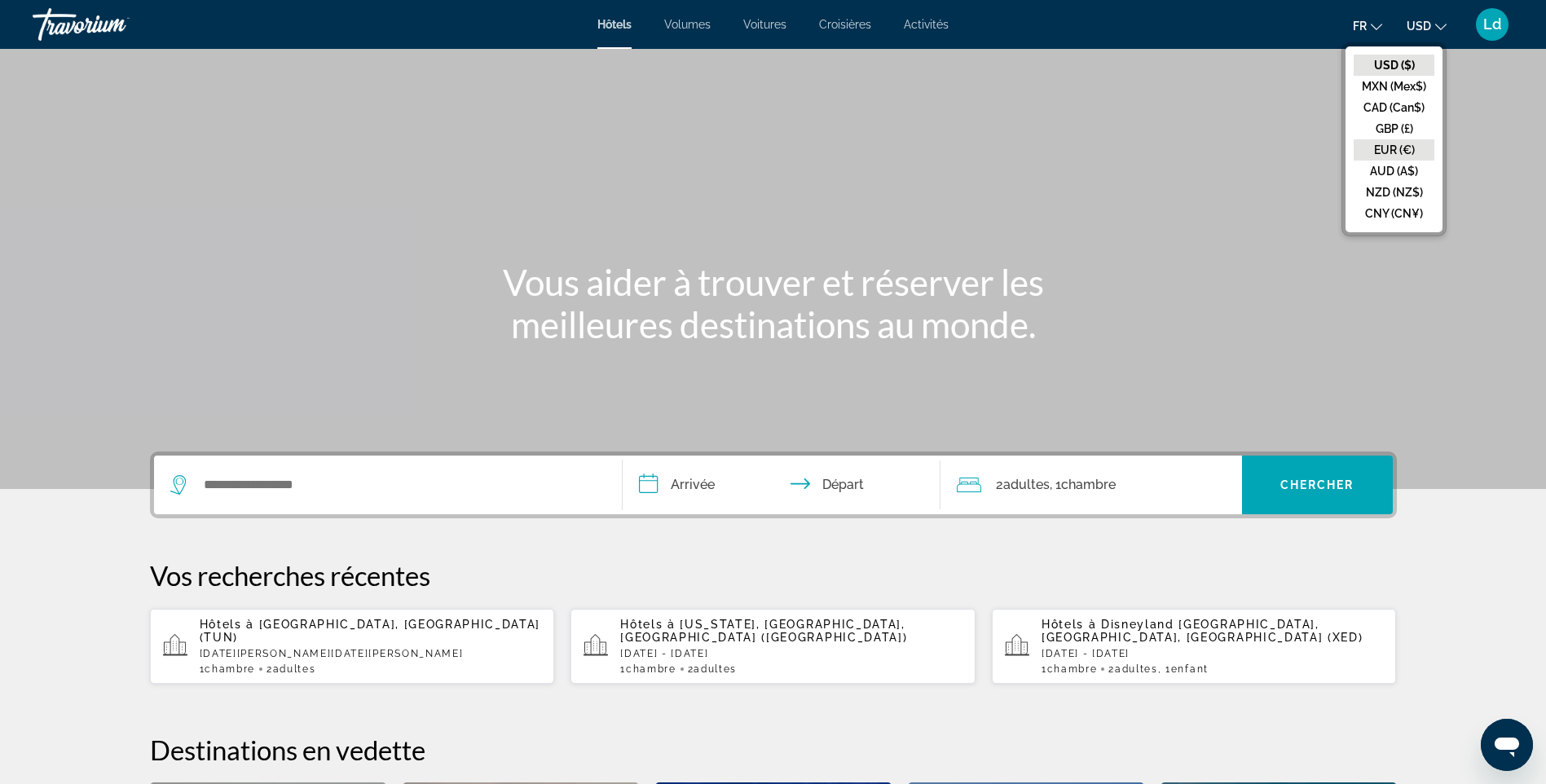
click at [1414, 147] on button "EUR (€)" at bounding box center [1394, 149] width 81 height 21
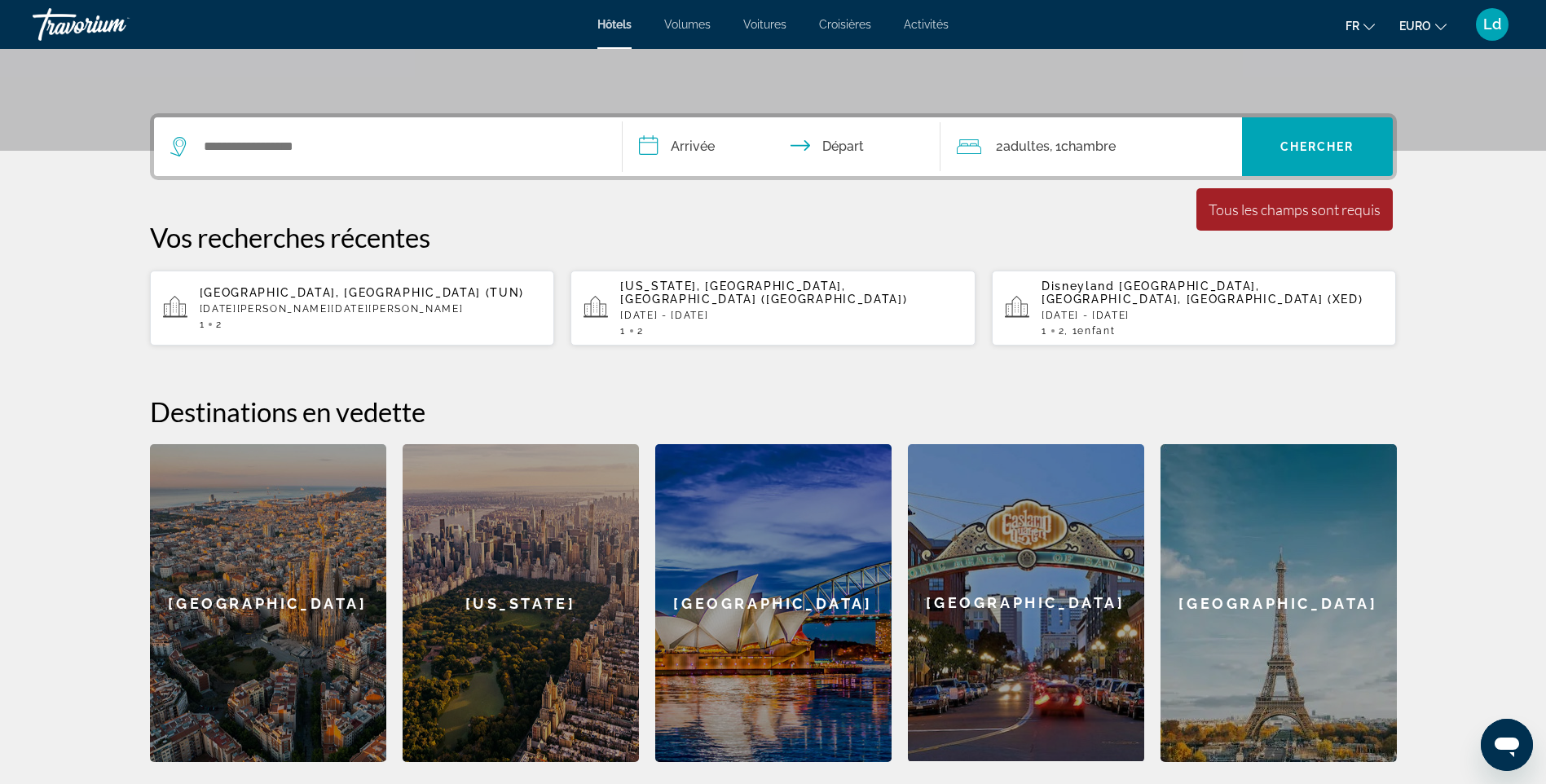
scroll to position [381, 0]
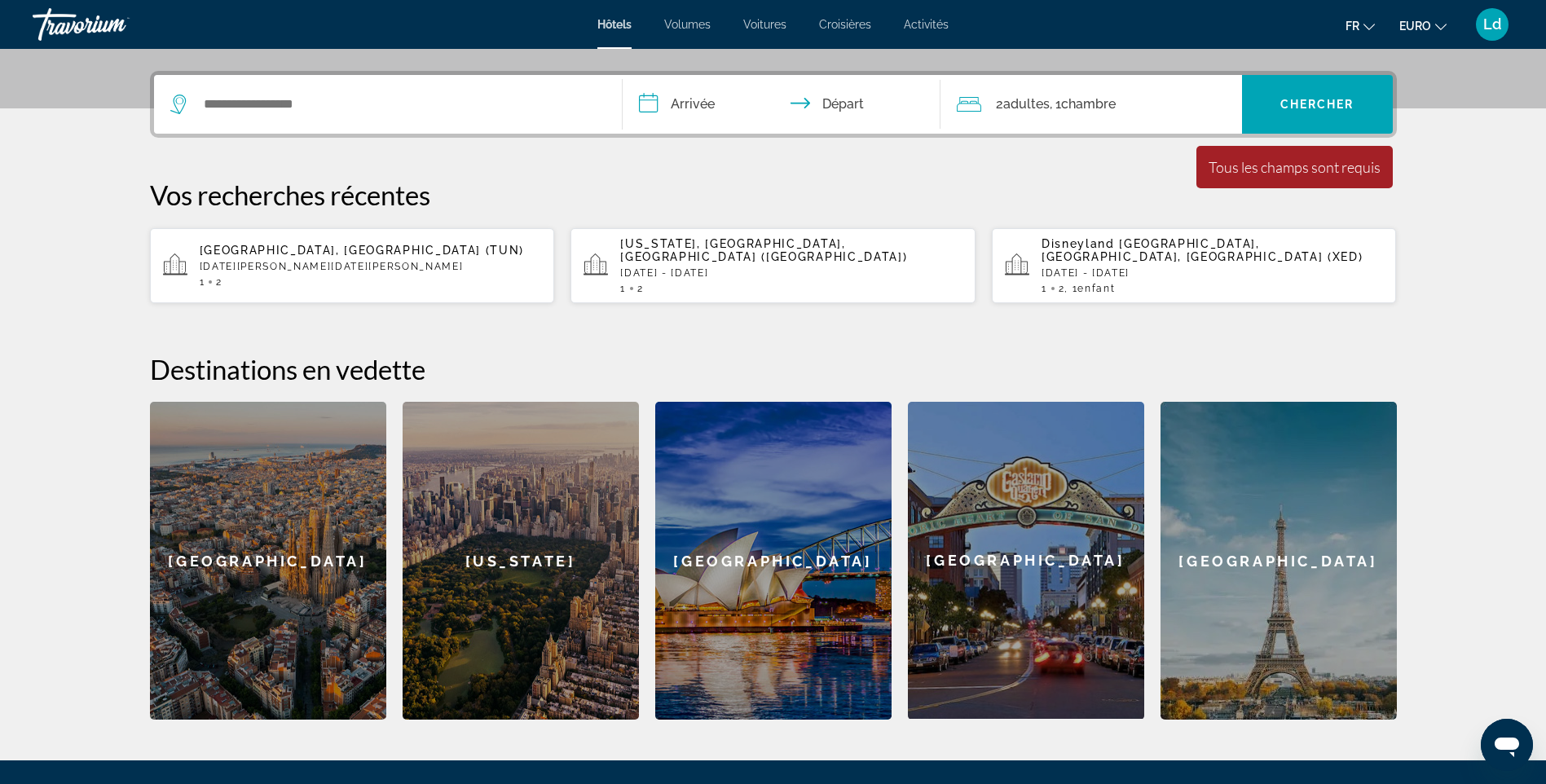
click at [591, 468] on div "[US_STATE]" at bounding box center [521, 560] width 237 height 318
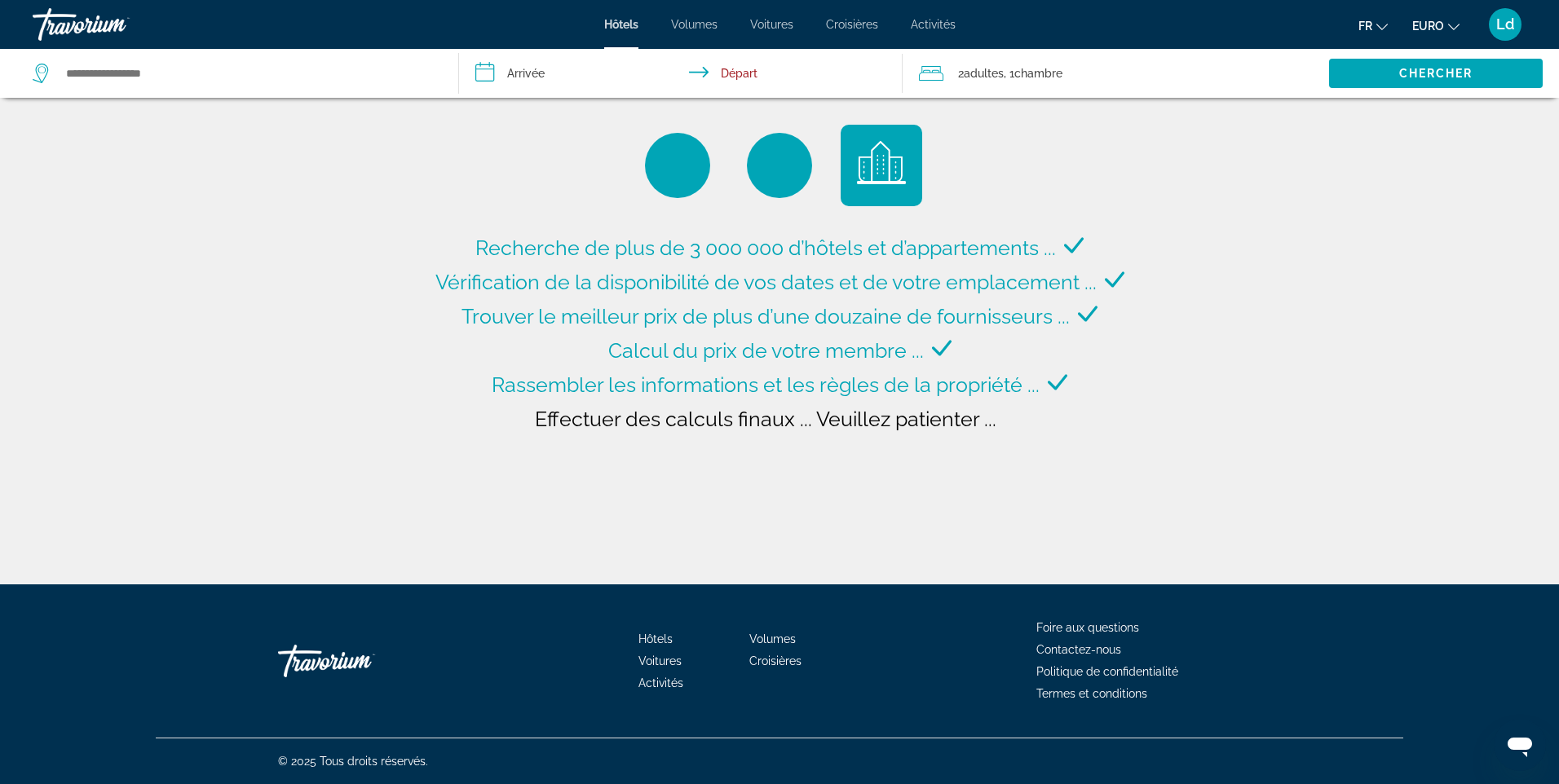
type input "**********"
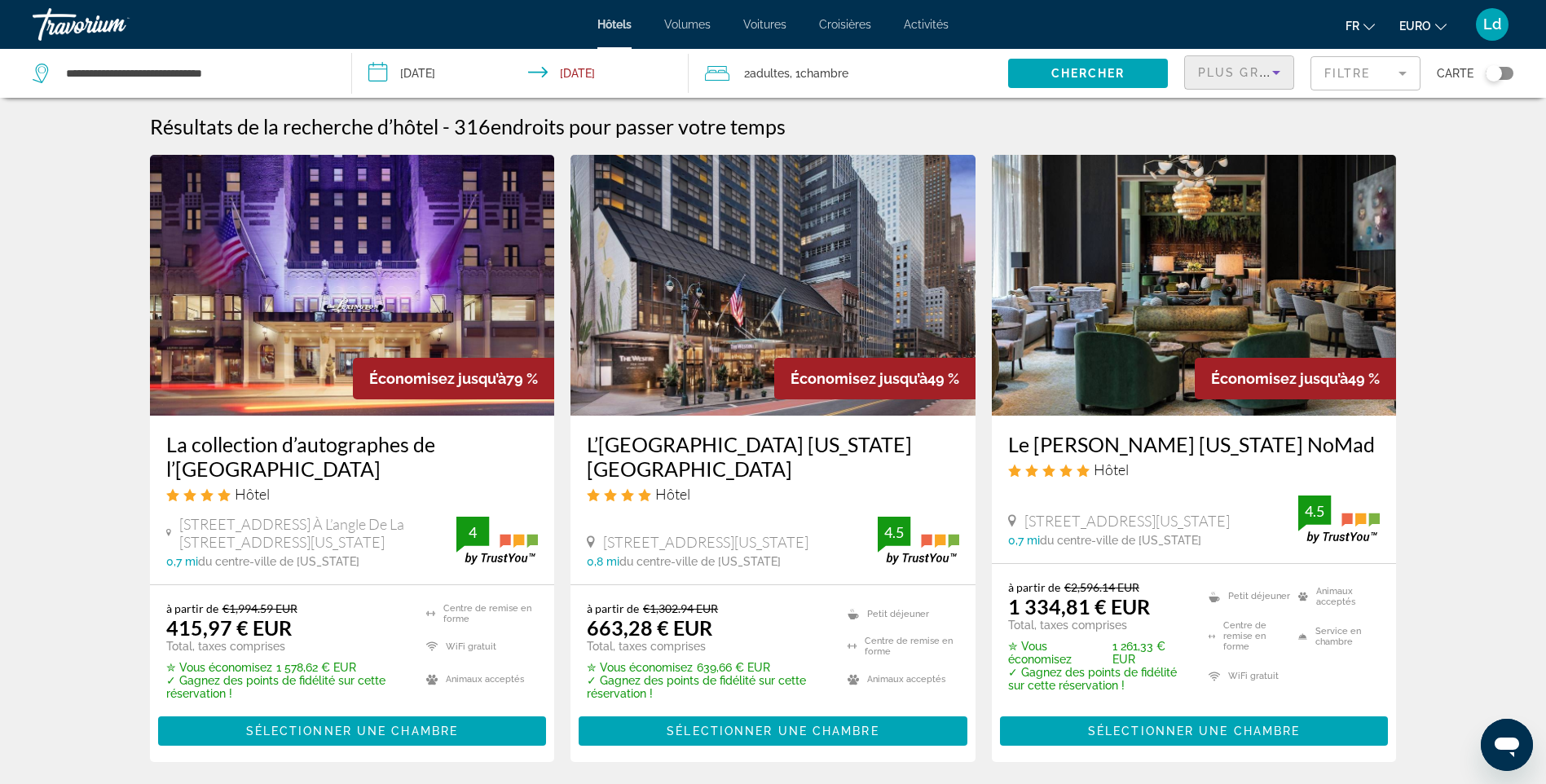
click at [1272, 77] on icon "Trier par" at bounding box center [1277, 73] width 20 height 20
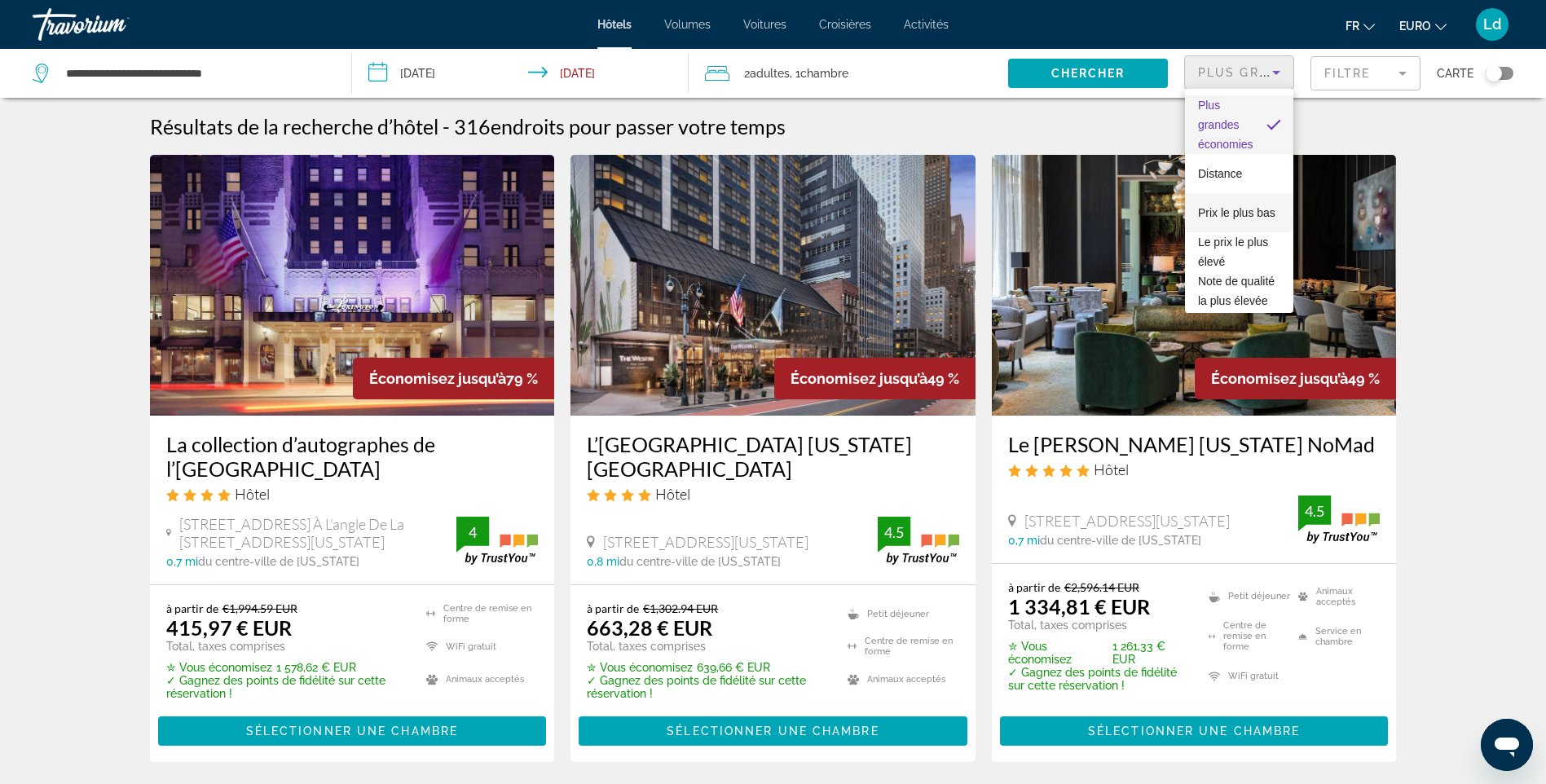
click at [1238, 206] on span "Prix le plus bas" at bounding box center [1236, 212] width 77 height 13
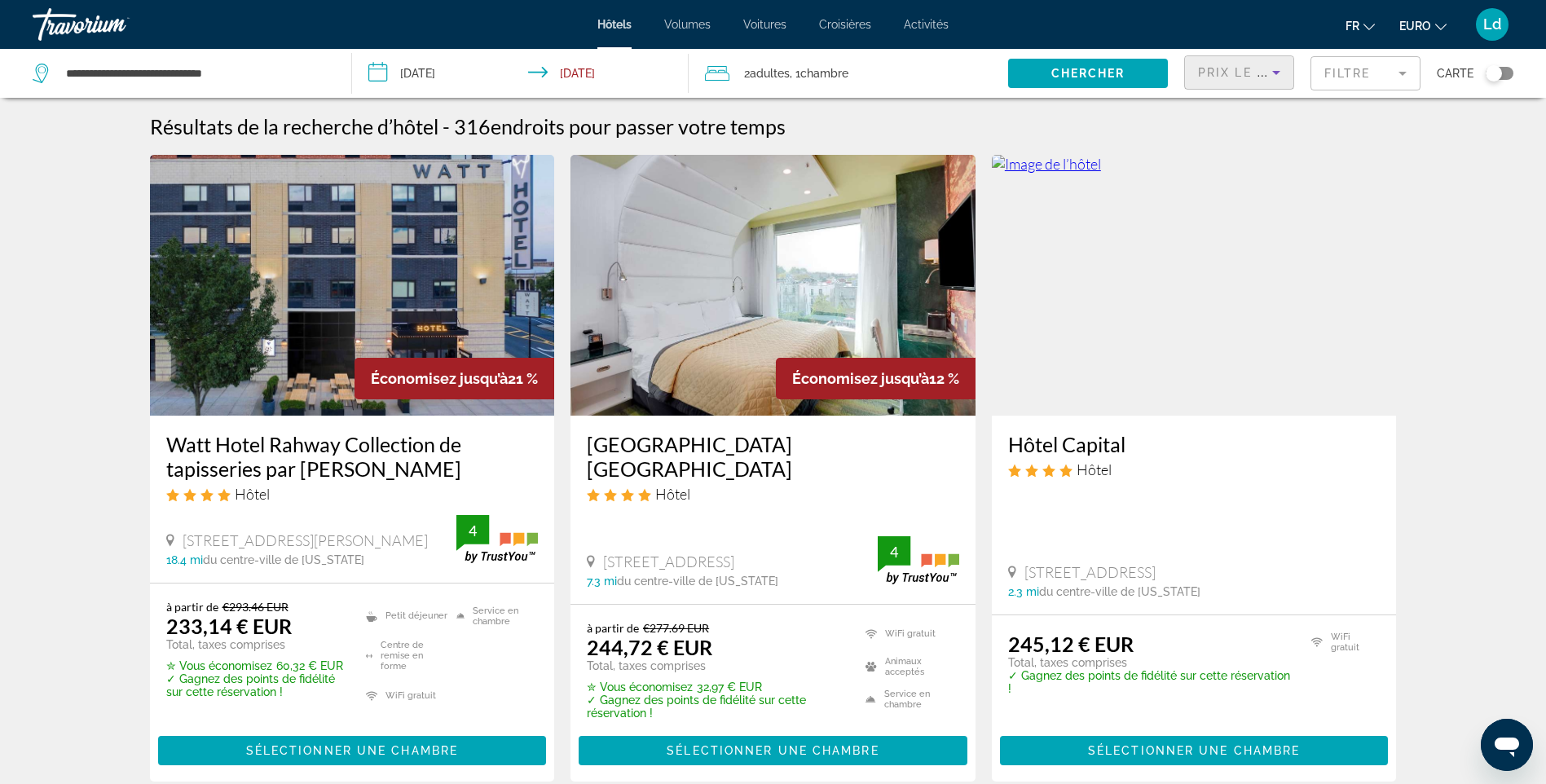
click at [550, 74] on input "**********" at bounding box center [523, 76] width 343 height 54
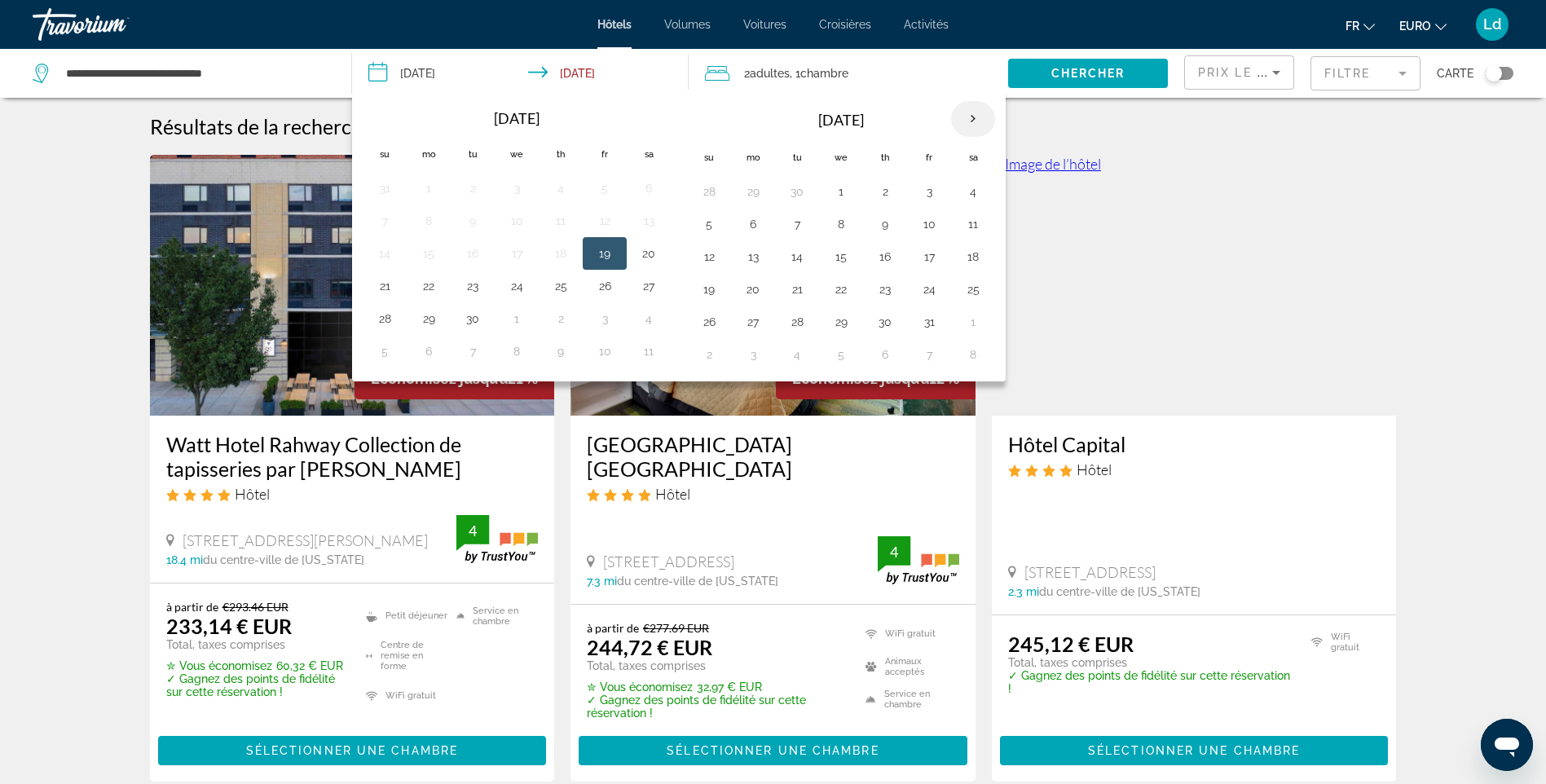
click at [982, 122] on th "Next month" at bounding box center [973, 119] width 44 height 36
click at [802, 299] on button "23" at bounding box center [797, 289] width 26 height 23
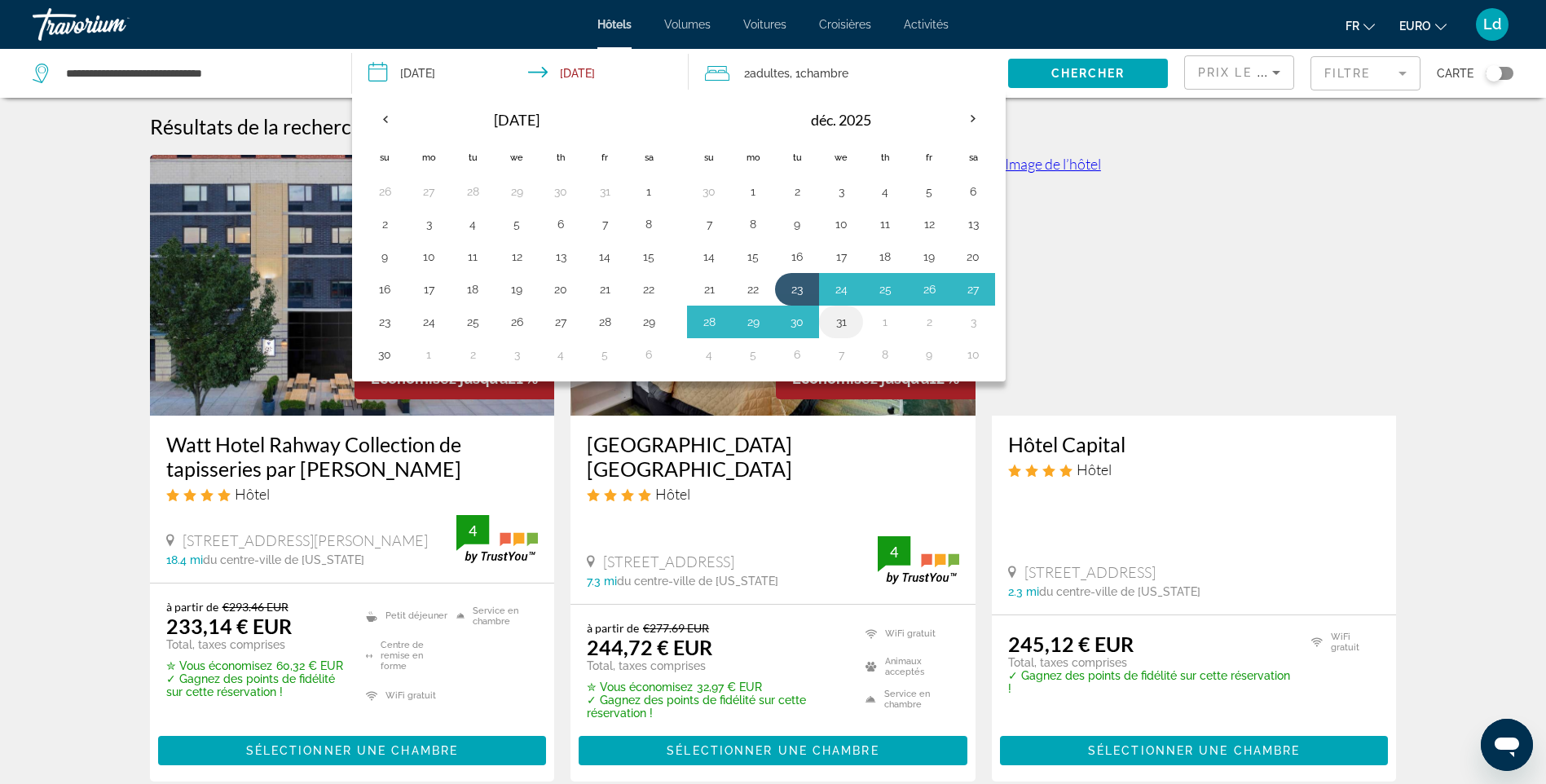
click at [834, 319] on button "31" at bounding box center [841, 322] width 26 height 23
type input "**********"
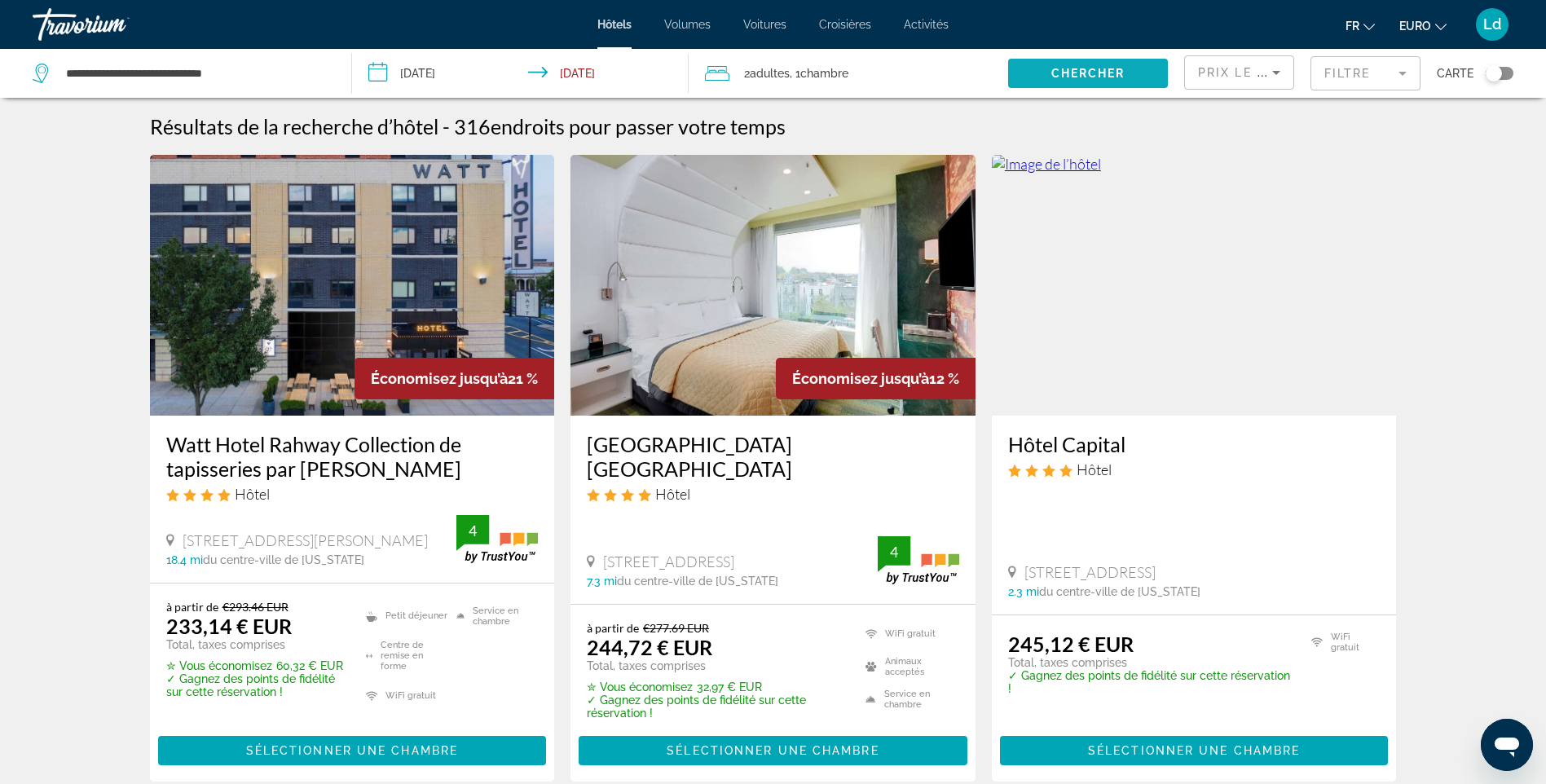
click at [1076, 69] on span "Chercher" at bounding box center [1088, 73] width 74 height 13
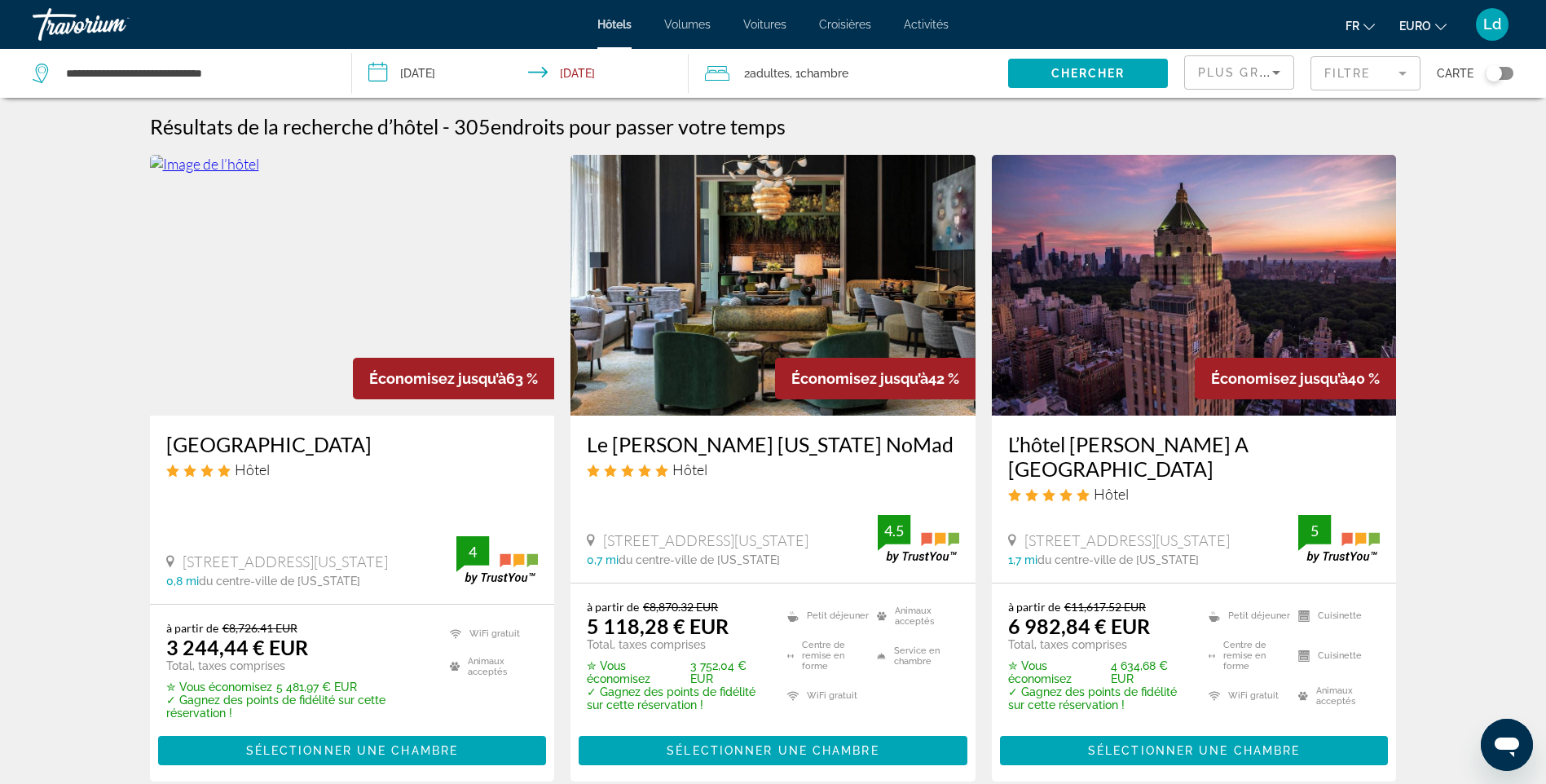
click at [1250, 79] on div "Plus grandes économies" at bounding box center [1235, 73] width 74 height 20
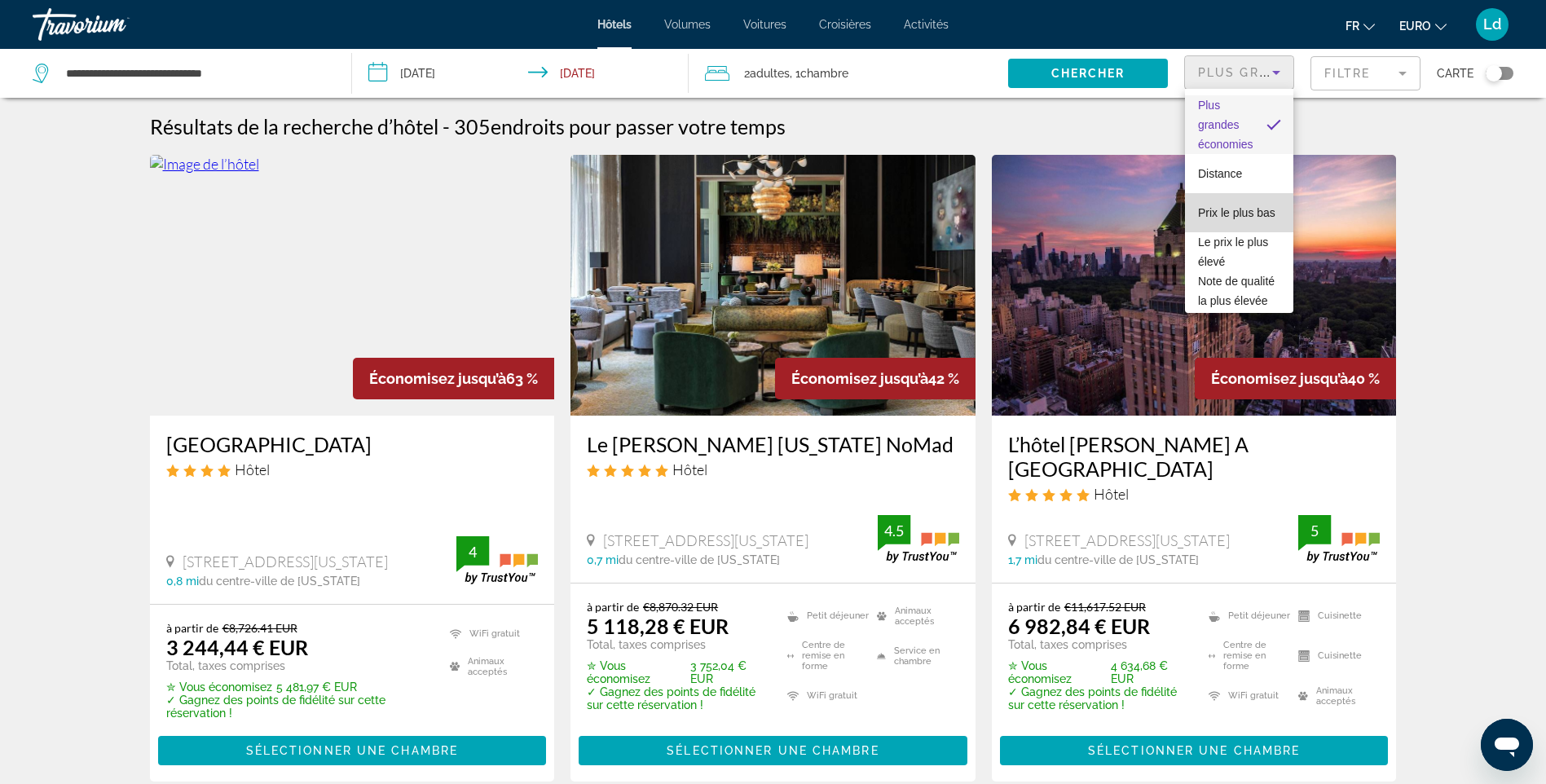
click at [1246, 206] on span "Prix le plus bas" at bounding box center [1236, 212] width 77 height 13
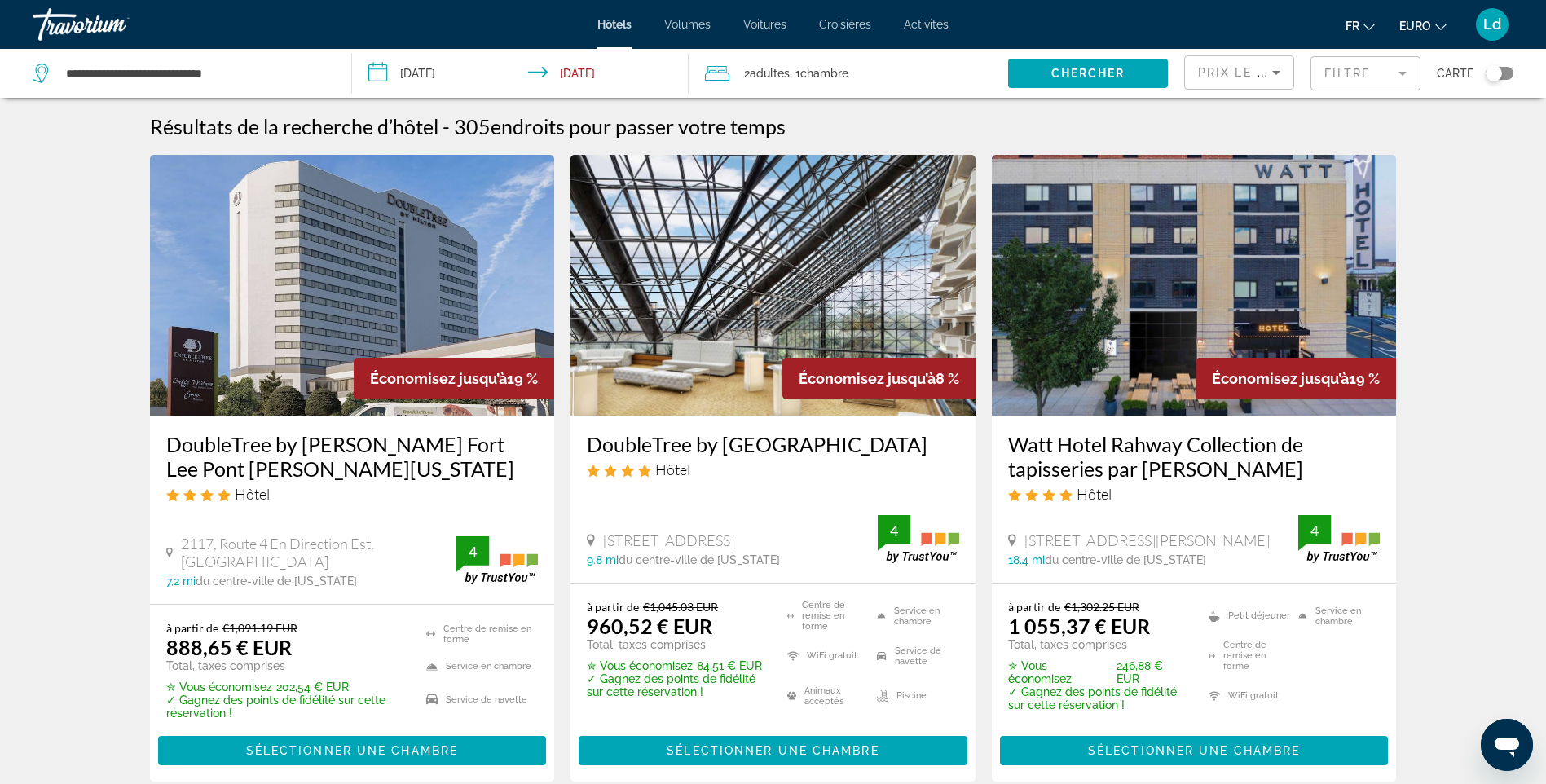
click at [1405, 77] on mat-form-field "Filtre" at bounding box center [1366, 73] width 110 height 34
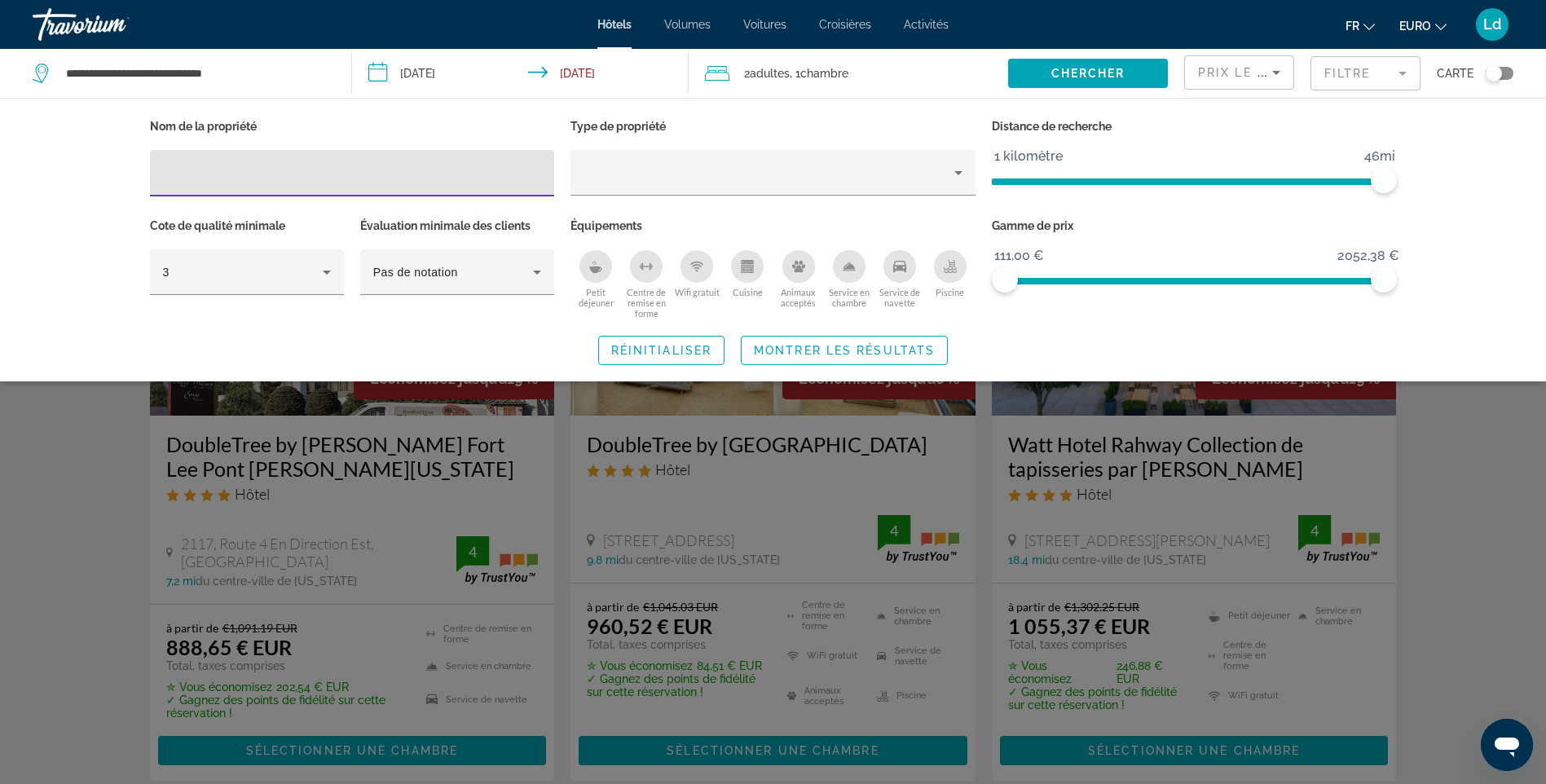
click at [1092, 174] on span "ngx-slider" at bounding box center [1188, 179] width 392 height 26
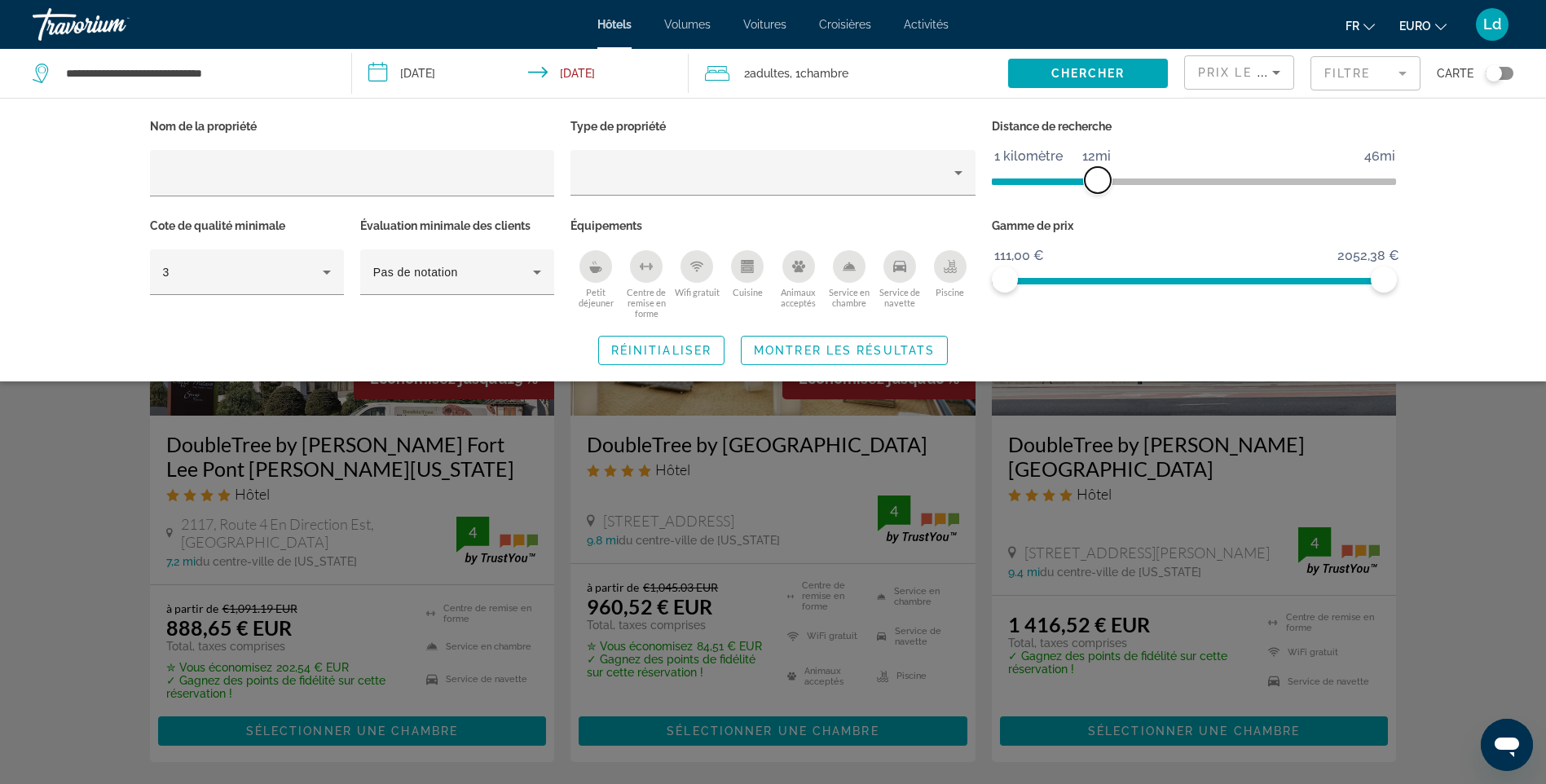
click at [1094, 177] on span "ngx-slider" at bounding box center [1098, 180] width 26 height 26
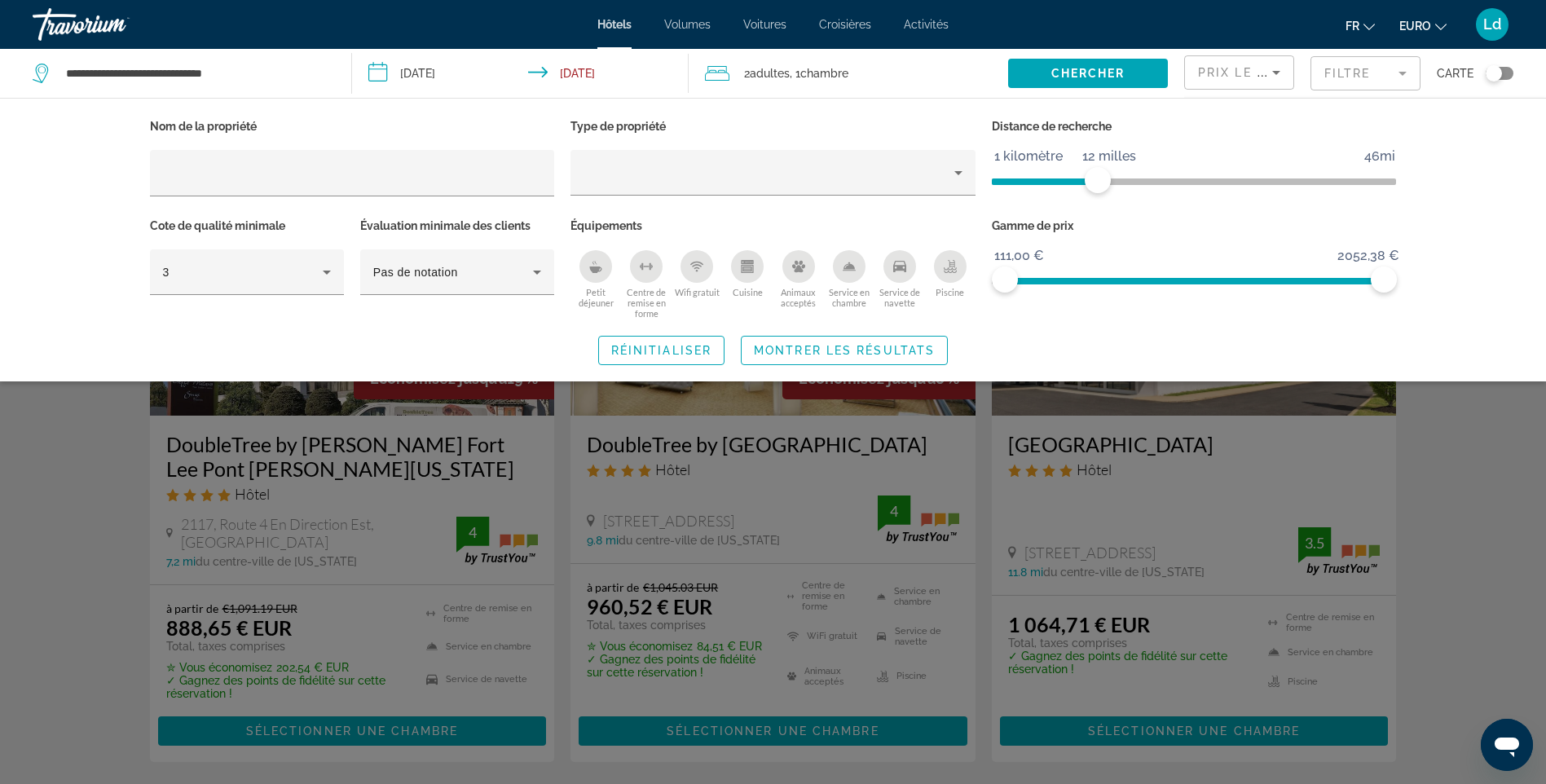
click at [1068, 181] on span "ngx-slider" at bounding box center [1045, 182] width 106 height 7
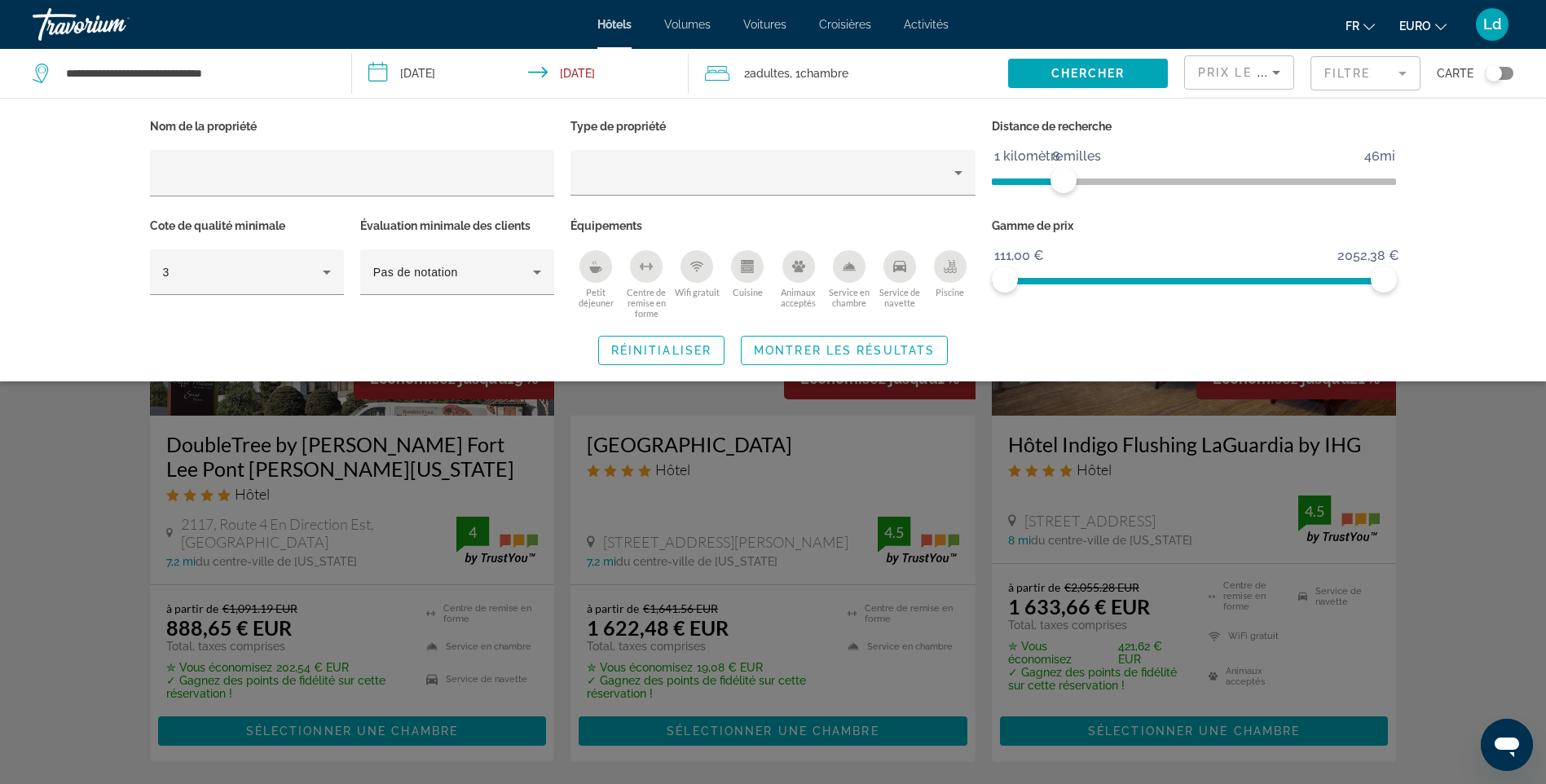
click at [604, 268] on div "Petit déjeuner" at bounding box center [596, 266] width 33 height 33
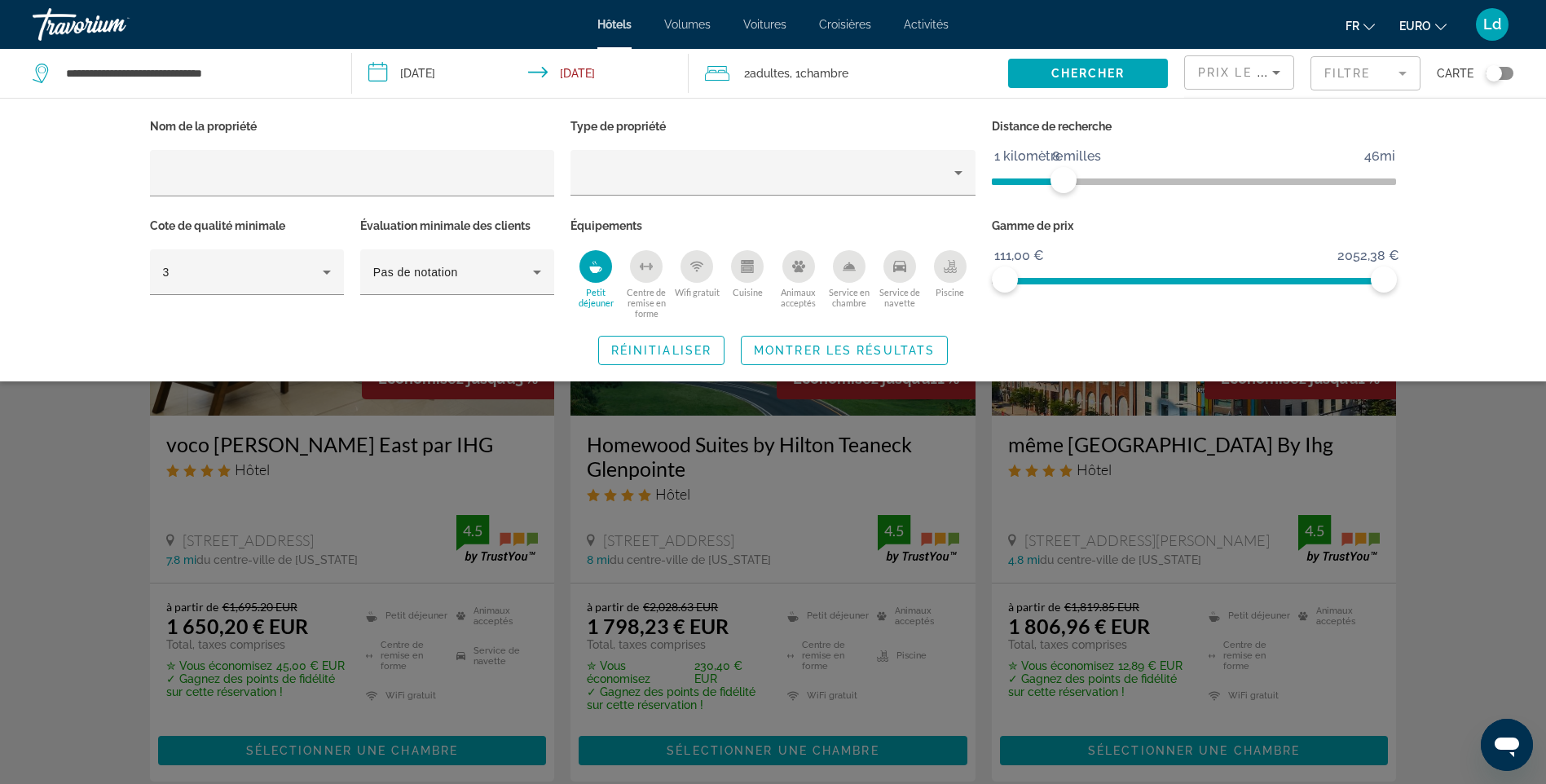
click at [643, 268] on icon "Centre de remise en forme" at bounding box center [644, 266] width 2 height 7
click at [708, 264] on div "Wifi gratuit" at bounding box center [697, 266] width 33 height 33
click at [847, 356] on span "Montrer les résultats" at bounding box center [844, 350] width 181 height 13
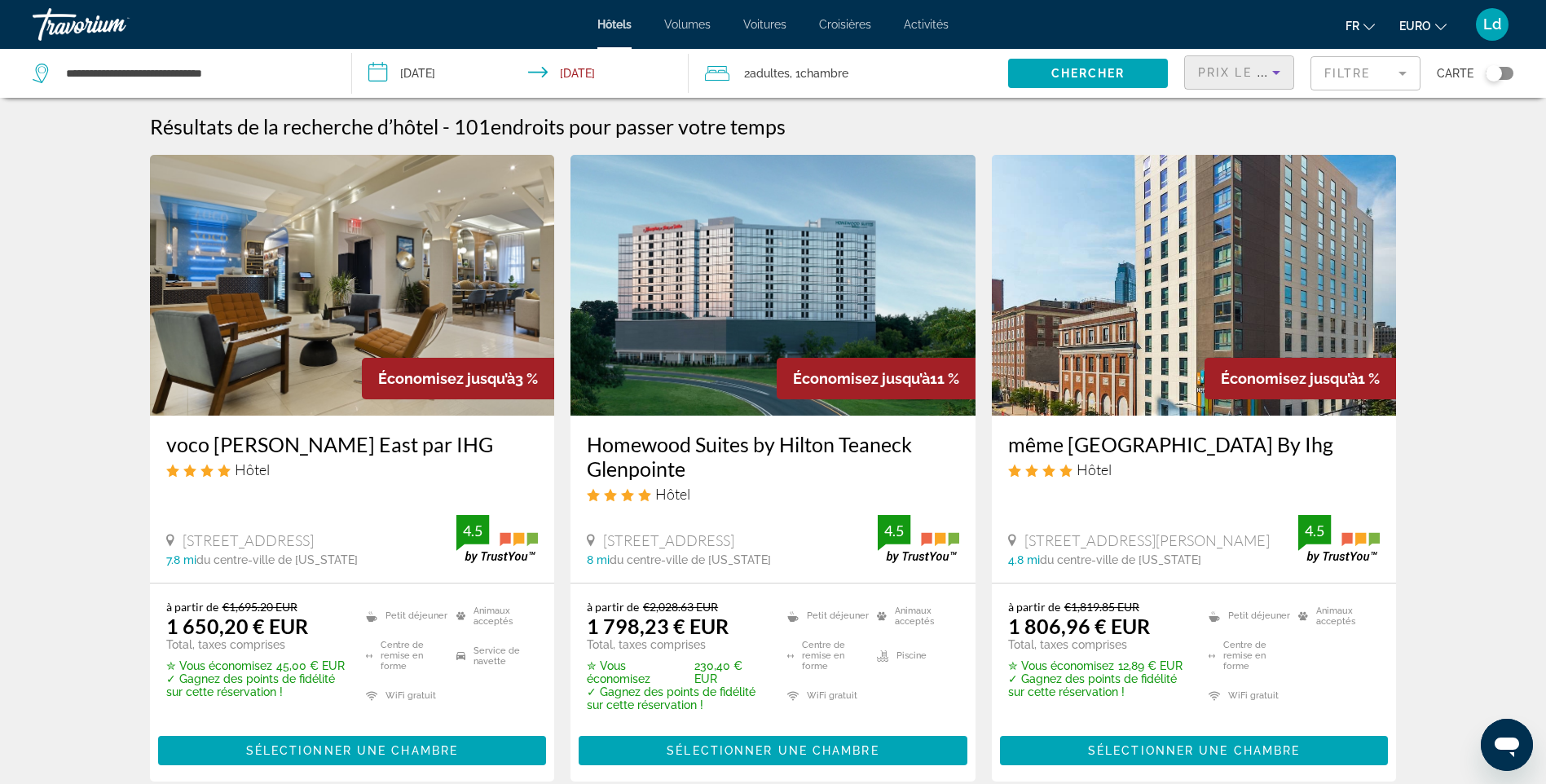
click at [1278, 73] on icon "Trier par" at bounding box center [1276, 73] width 8 height 4
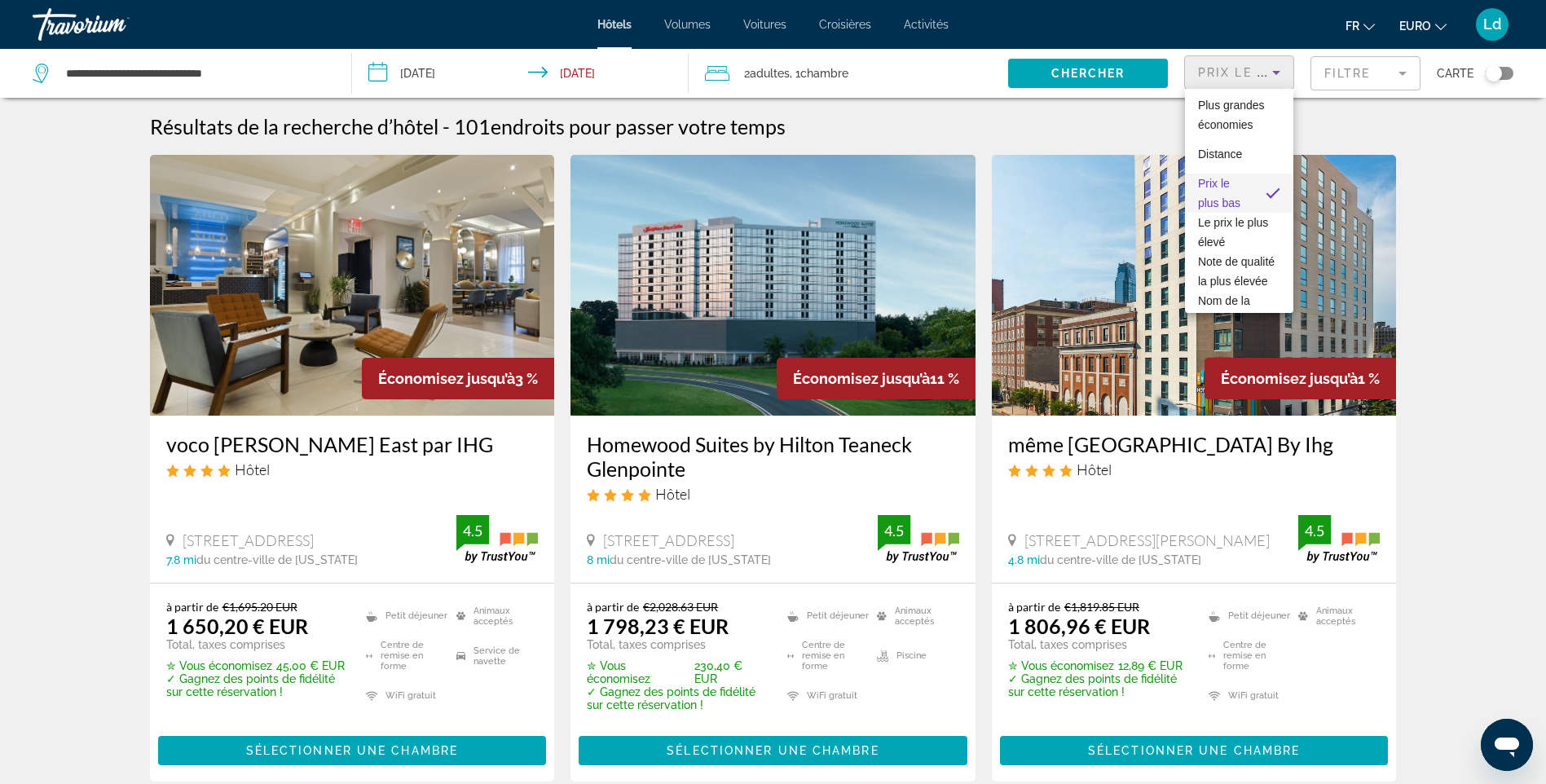
click at [1477, 258] on div at bounding box center [773, 392] width 1546 height 784
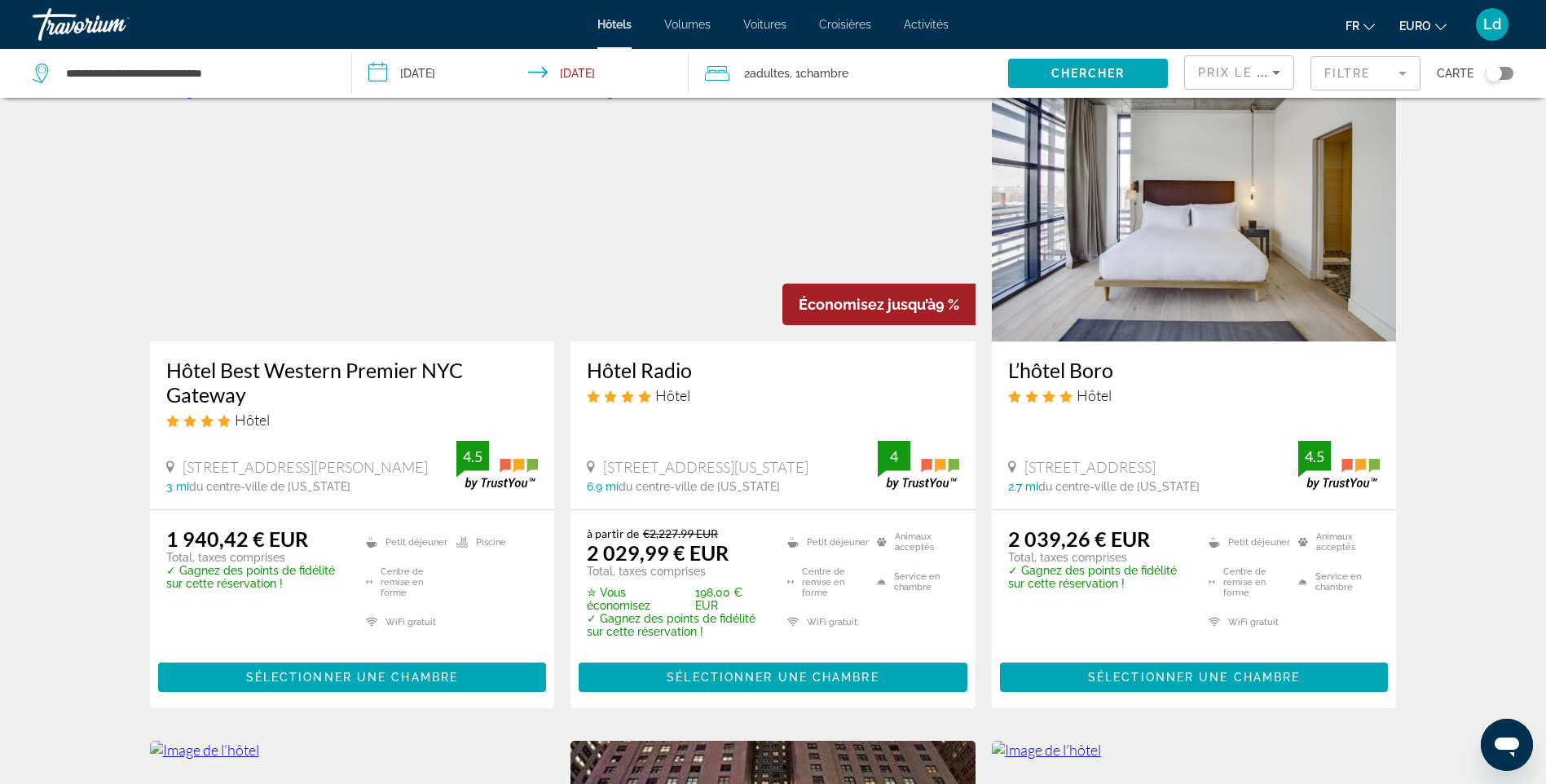
scroll to position [652, 0]
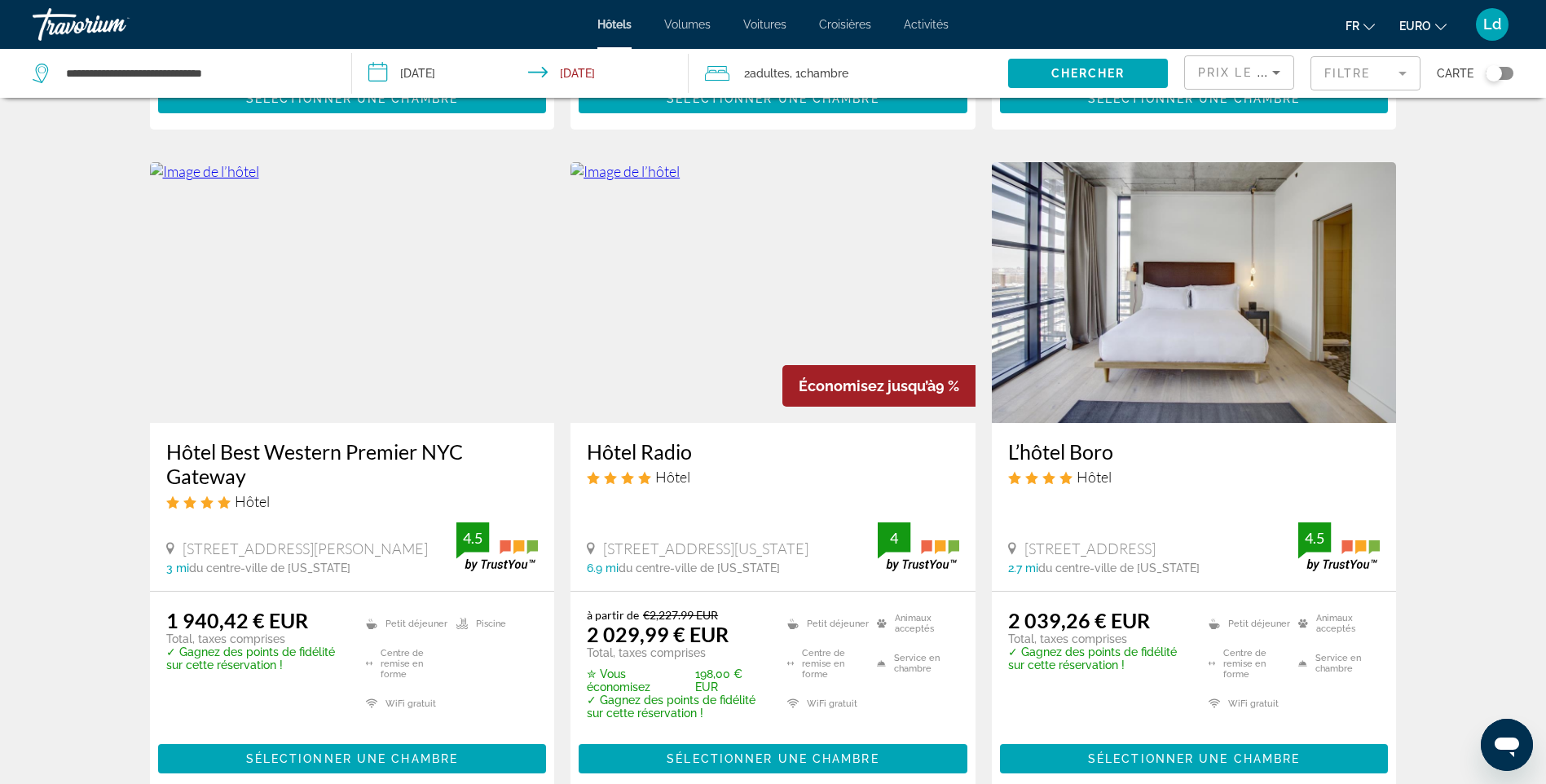
click at [617, 33] on div "Hôtels Volumes Voitures Croisières Activités Hôtels Vols Voitures Croisières Ac…" at bounding box center [773, 24] width 1546 height 42
